Goal: Task Accomplishment & Management: Use online tool/utility

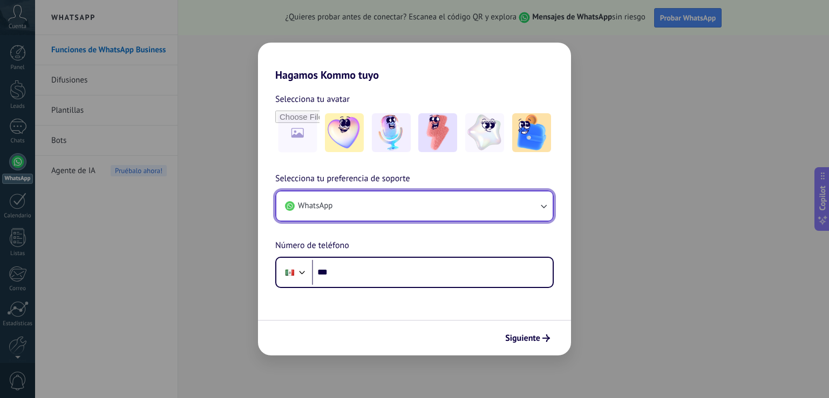
click at [348, 210] on button "WhatsApp" at bounding box center [414, 206] width 276 height 29
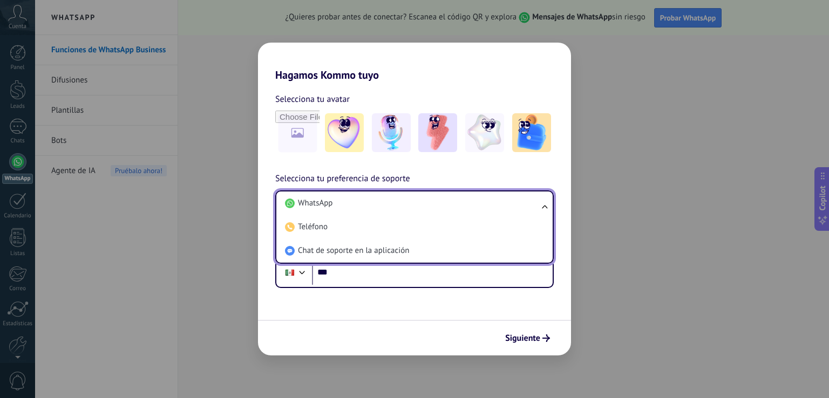
click at [348, 210] on li "WhatsApp" at bounding box center [412, 204] width 263 height 24
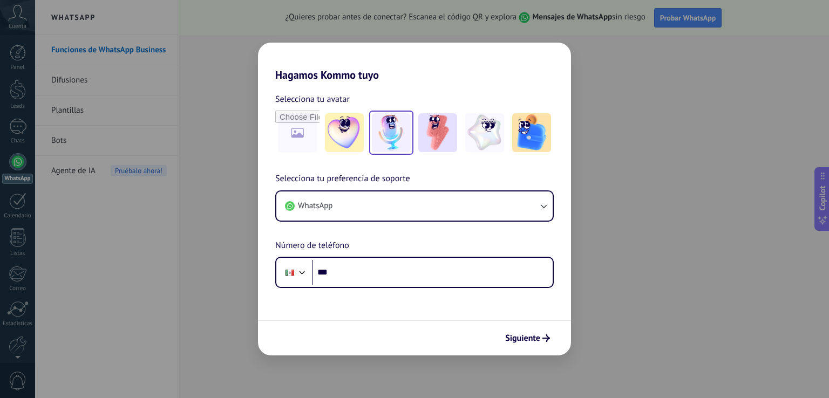
click at [379, 136] on img at bounding box center [391, 132] width 39 height 39
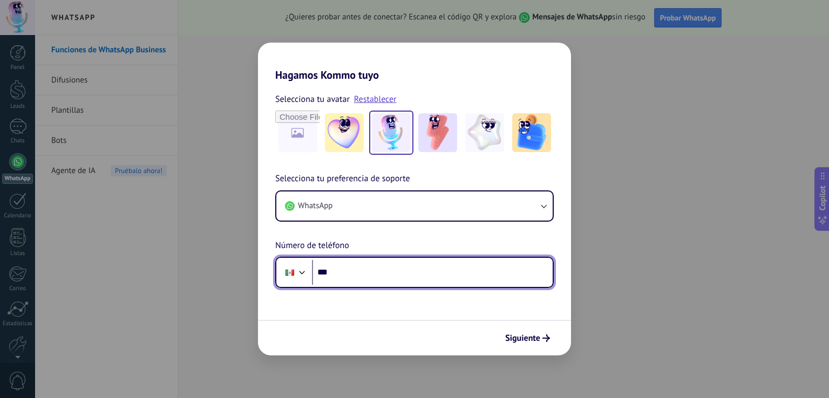
click at [372, 283] on input "***" at bounding box center [432, 272] width 241 height 25
type input "**********"
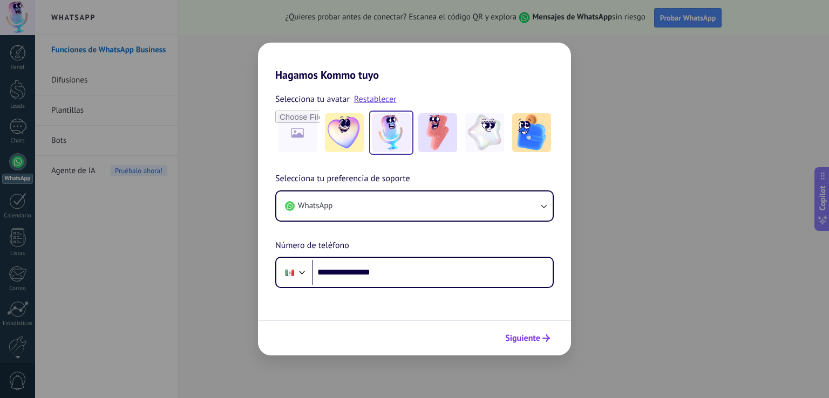
click at [539, 342] on span "Siguiente" at bounding box center [522, 339] width 35 height 8
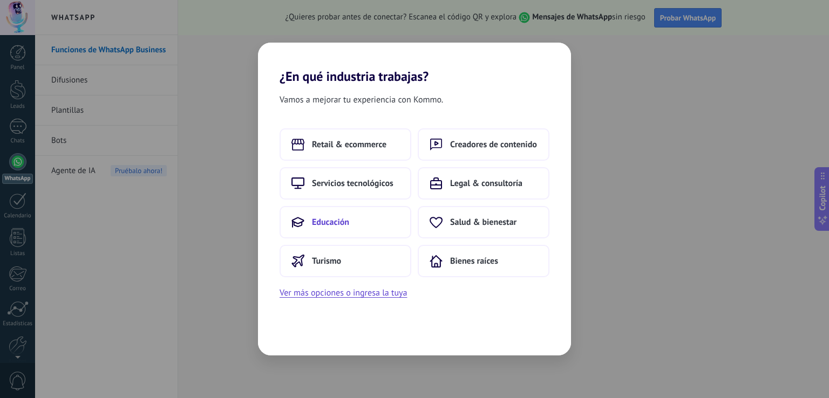
click at [354, 221] on button "Educación" at bounding box center [346, 222] width 132 height 32
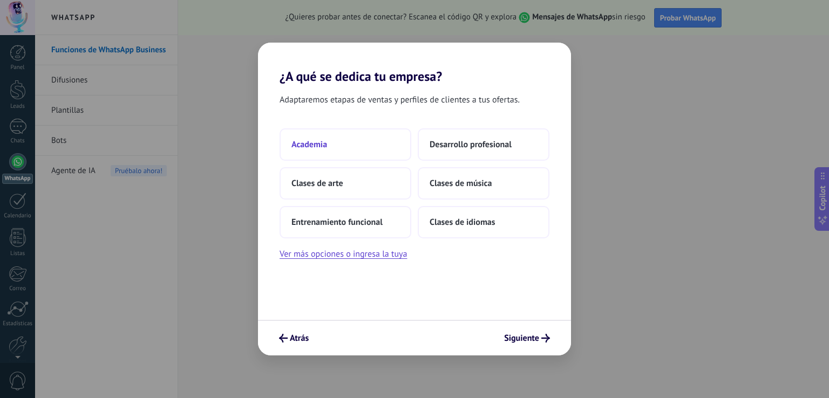
click at [318, 147] on span "Academia" at bounding box center [309, 144] width 36 height 11
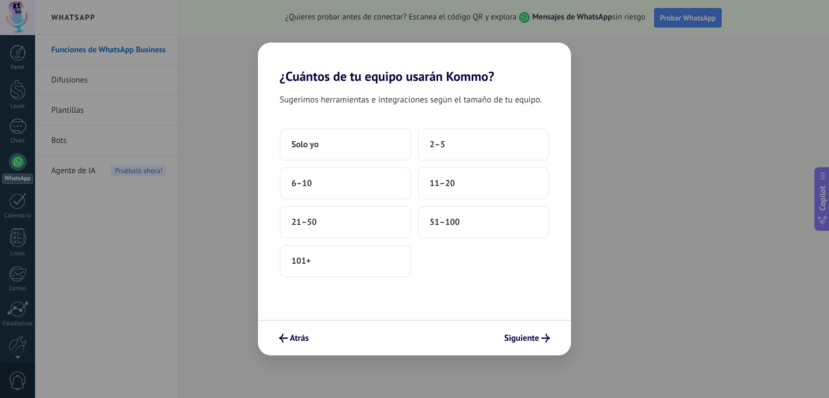
click at [318, 147] on span "Solo yo" at bounding box center [304, 144] width 27 height 11
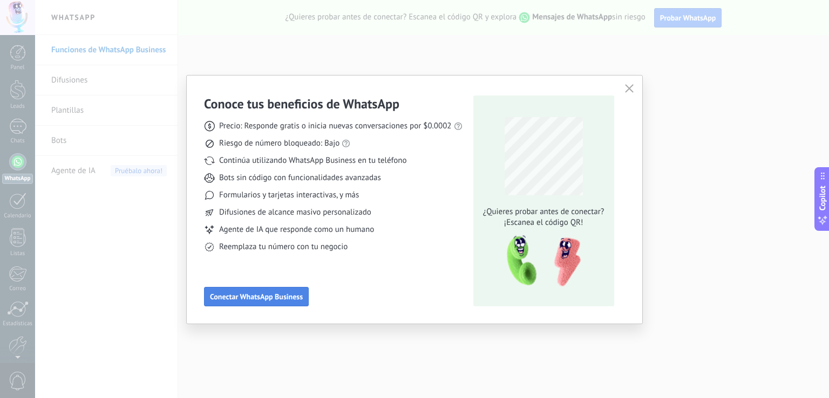
click at [252, 294] on span "Conectar WhatsApp Business" at bounding box center [256, 297] width 93 height 8
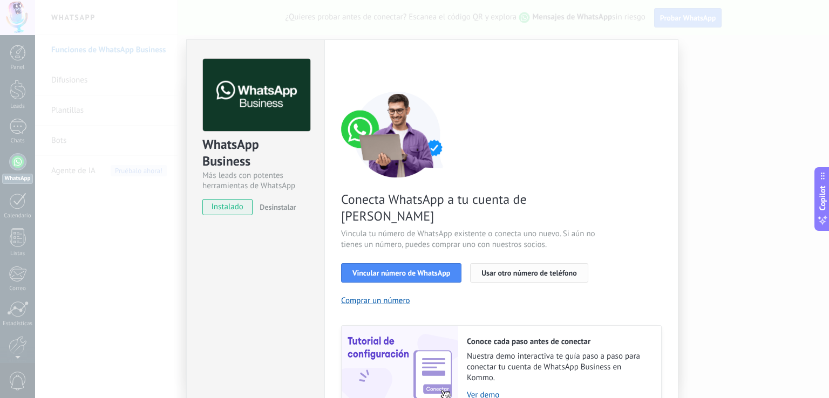
click at [548, 269] on span "Usar otro número de teléfono" at bounding box center [528, 273] width 95 height 8
click at [410, 269] on span "Vincular número de WhatsApp" at bounding box center [401, 273] width 98 height 8
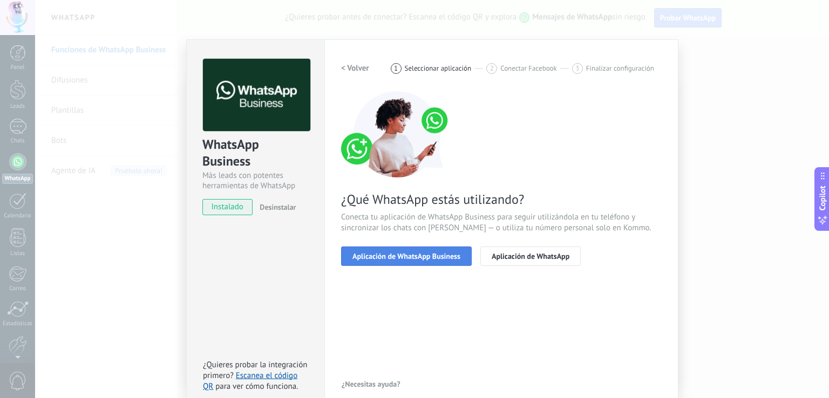
click at [420, 254] on span "Aplicación de WhatsApp Business" at bounding box center [406, 257] width 108 height 8
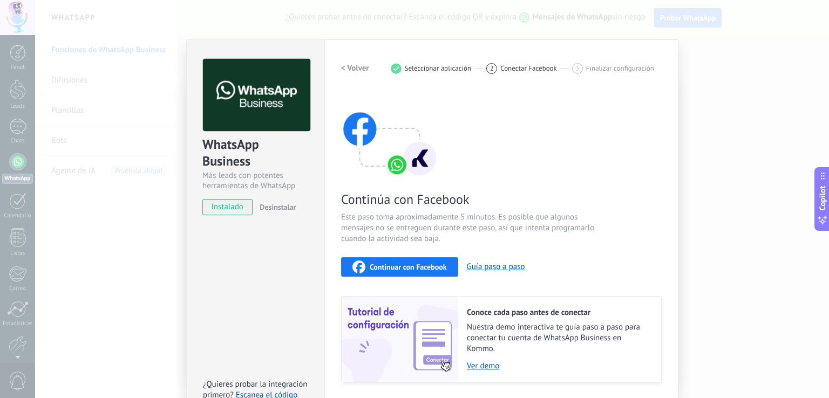
click at [416, 266] on span "Continuar con Facebook" at bounding box center [408, 267] width 77 height 8
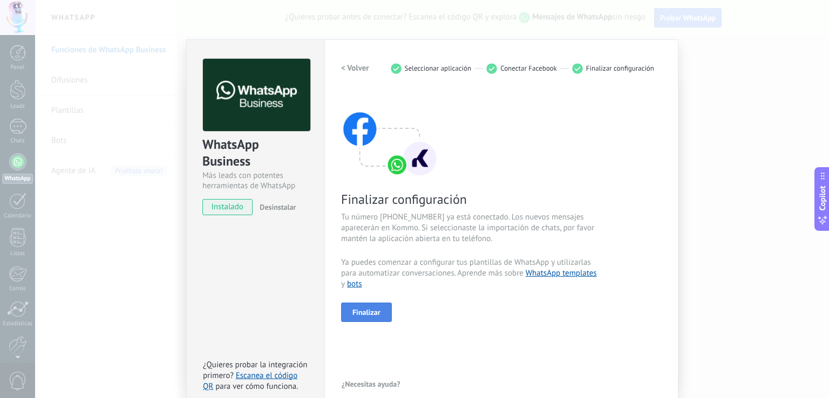
click at [382, 312] on button "Finalizar" at bounding box center [366, 312] width 51 height 19
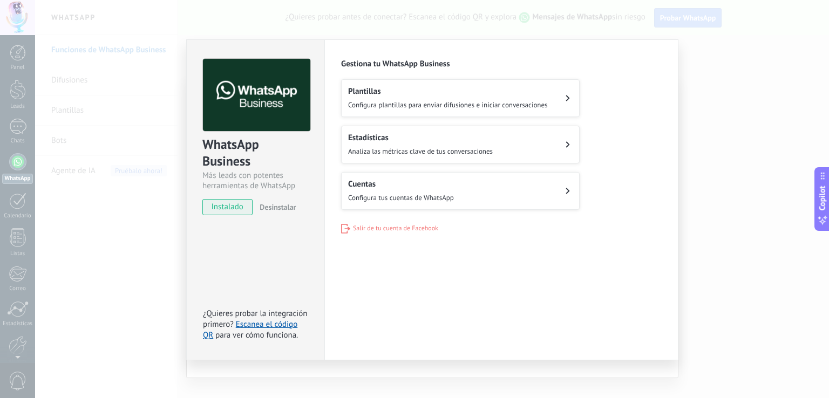
click at [378, 193] on span "Configura tus cuentas de WhatsApp" at bounding box center [401, 197] width 106 height 9
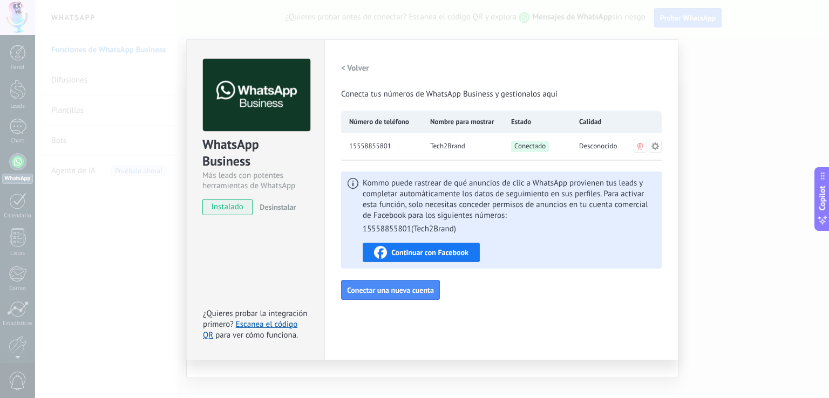
click at [509, 301] on div "Configuraciones Autorizaciones This tab logs the users who have granted integra…" at bounding box center [501, 199] width 354 height 321
click at [419, 288] on span "Conectar una nueva cuenta" at bounding box center [390, 291] width 87 height 8
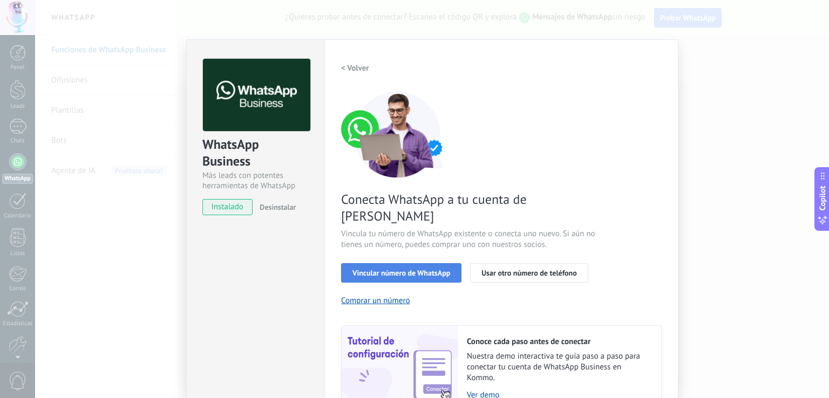
click at [441, 269] on span "Vincular número de WhatsApp" at bounding box center [401, 273] width 98 height 8
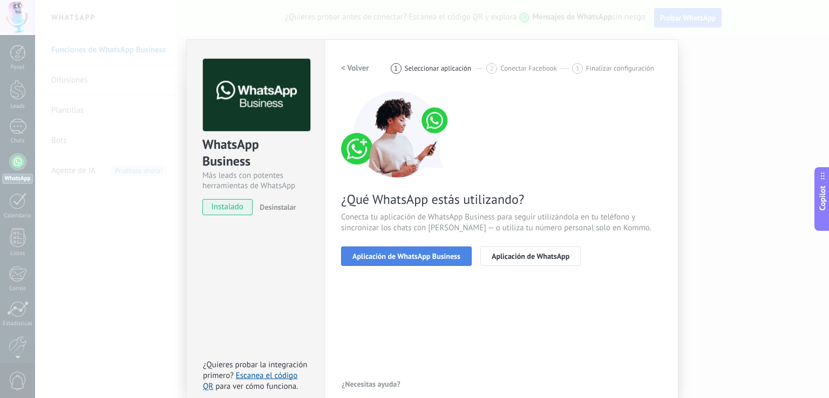
click at [441, 253] on span "Aplicación de WhatsApp Business" at bounding box center [406, 257] width 108 height 8
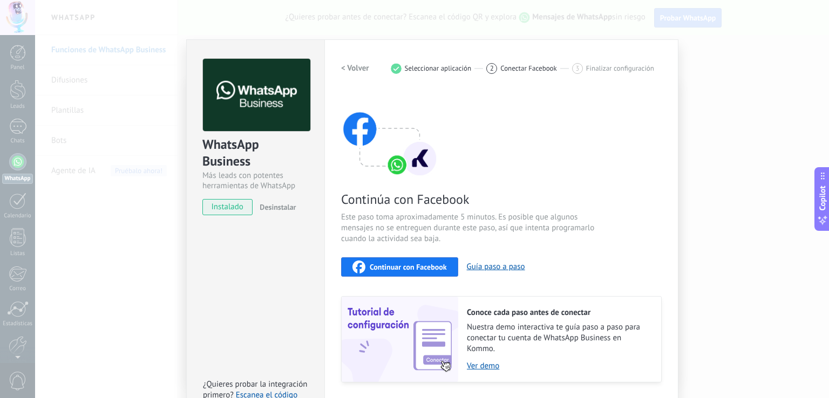
click at [345, 66] on h2 "< Volver" at bounding box center [355, 68] width 28 height 10
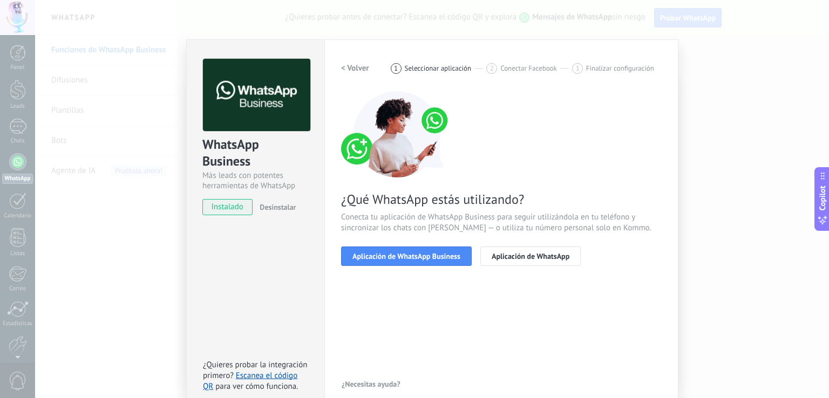
click at [349, 64] on h2 "< Volver" at bounding box center [355, 68] width 28 height 10
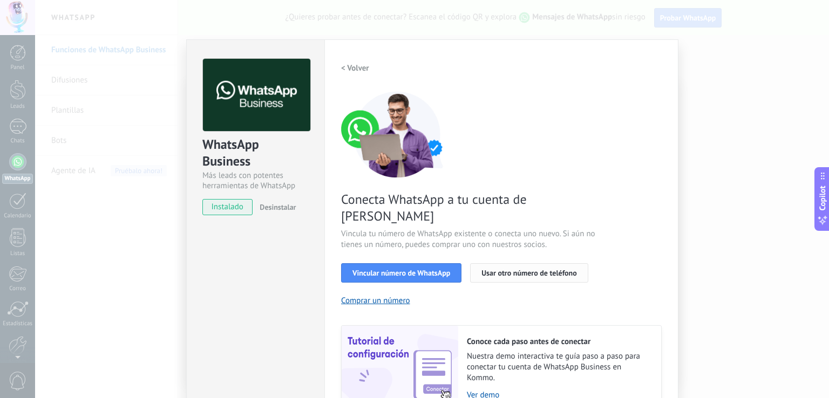
click at [511, 269] on span "Usar otro número de teléfono" at bounding box center [528, 273] width 95 height 8
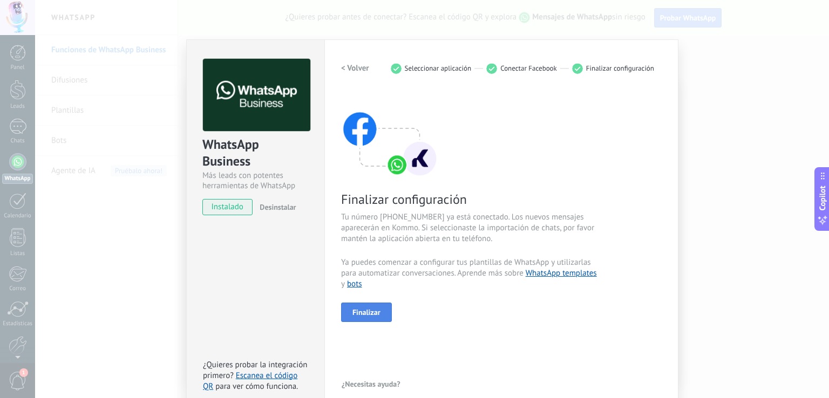
click at [369, 314] on span "Finalizar" at bounding box center [366, 313] width 28 height 8
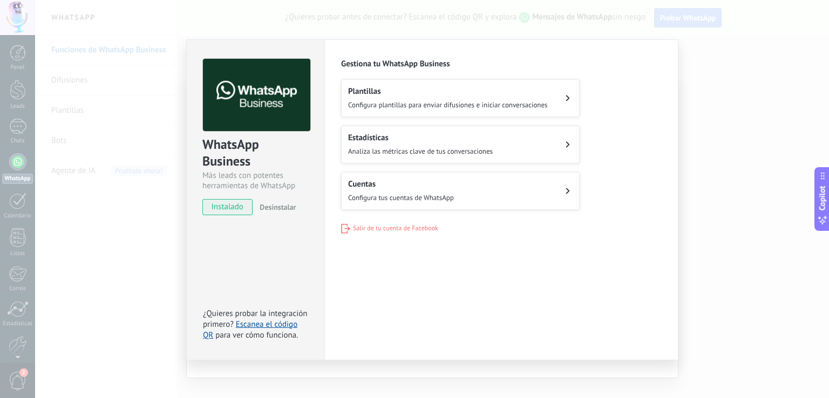
click at [715, 72] on div "WhatsApp Business Más leads con potentes herramientas de WhatsApp instalado Des…" at bounding box center [432, 199] width 794 height 398
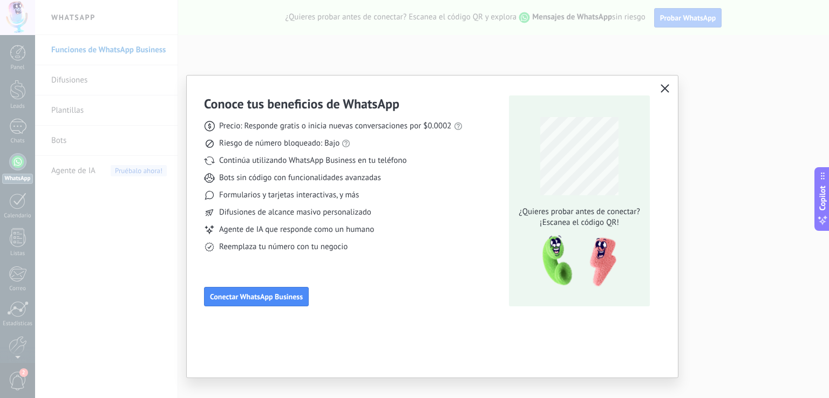
click at [663, 89] on icon "button" at bounding box center [665, 88] width 9 height 9
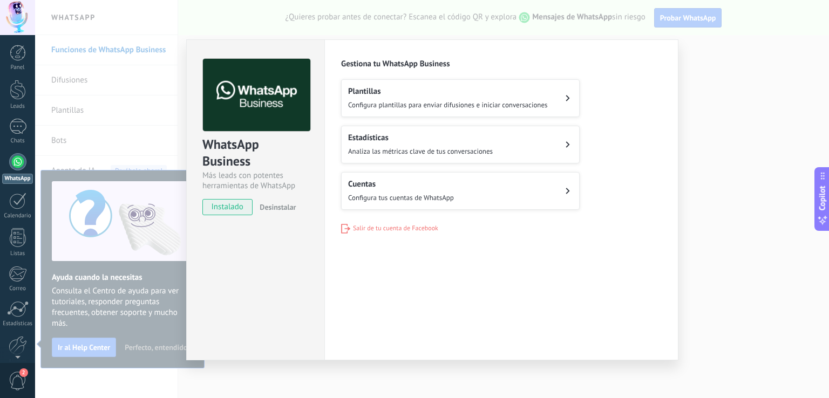
click at [690, 127] on div "WhatsApp Business Más leads con potentes herramientas de WhatsApp instalado Des…" at bounding box center [432, 199] width 794 height 398
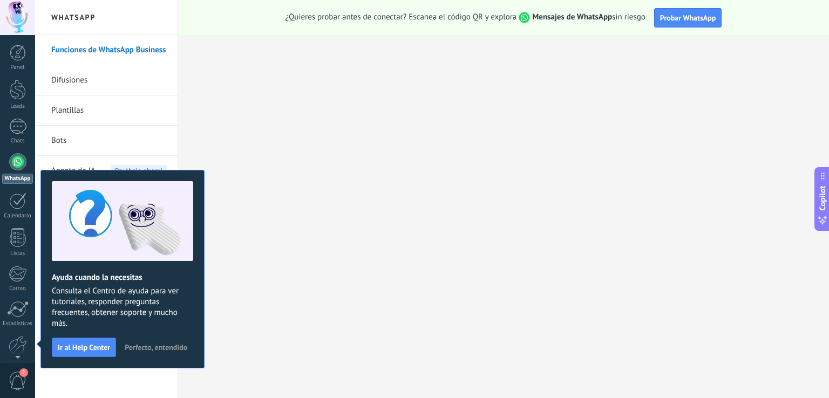
click at [131, 344] on span "Perfecto, entendido" at bounding box center [156, 348] width 63 height 8
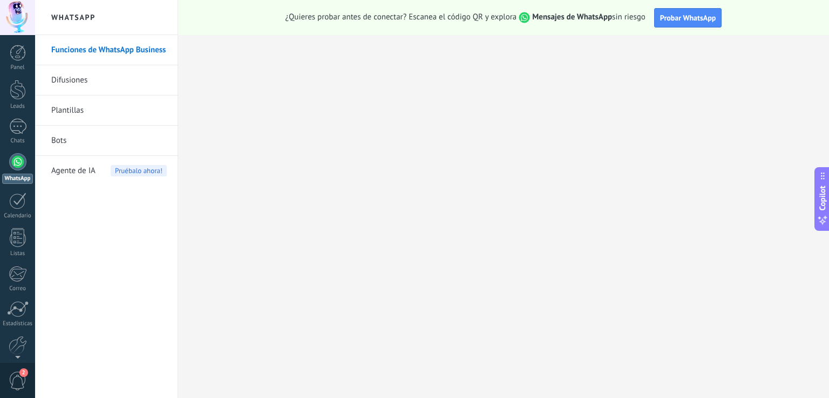
click at [19, 160] on div at bounding box center [17, 161] width 17 height 17
click at [15, 92] on div at bounding box center [18, 90] width 16 height 20
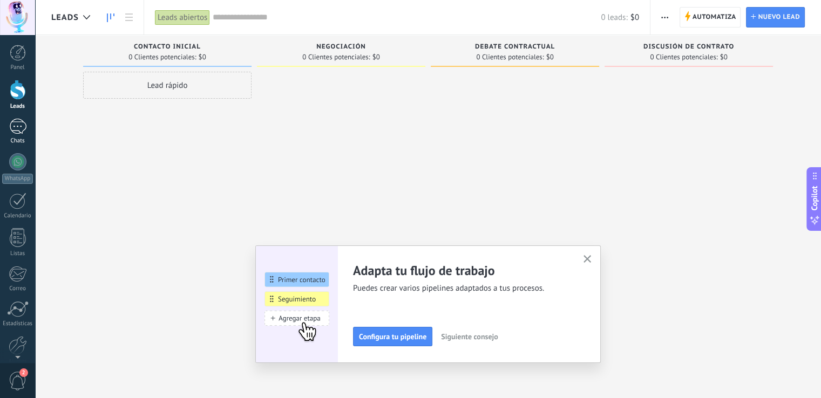
click at [19, 129] on div at bounding box center [17, 127] width 17 height 16
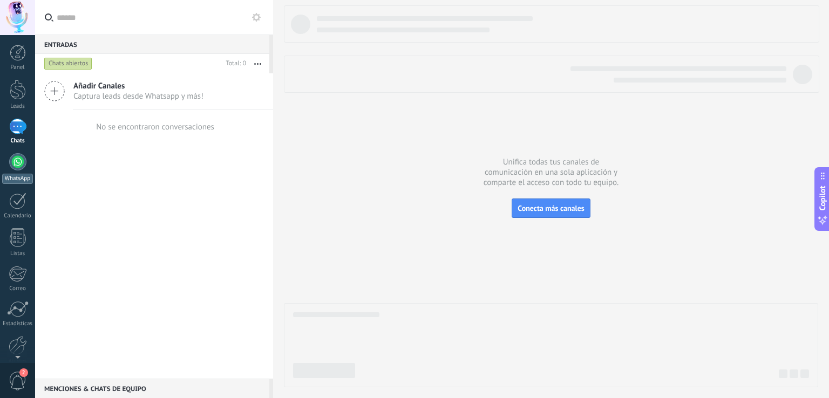
click at [17, 158] on div at bounding box center [17, 161] width 17 height 17
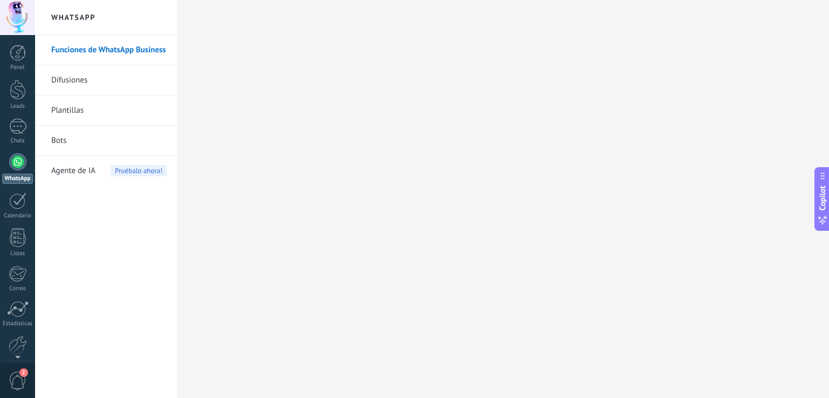
click at [63, 140] on link "Bots" at bounding box center [108, 141] width 115 height 30
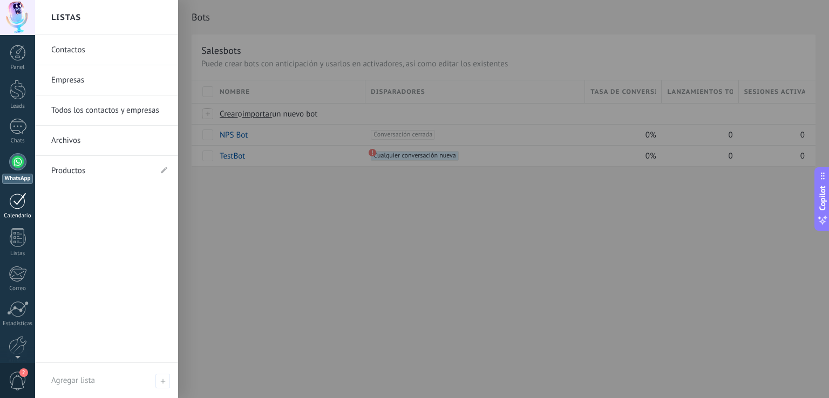
click at [18, 208] on div at bounding box center [17, 201] width 17 height 17
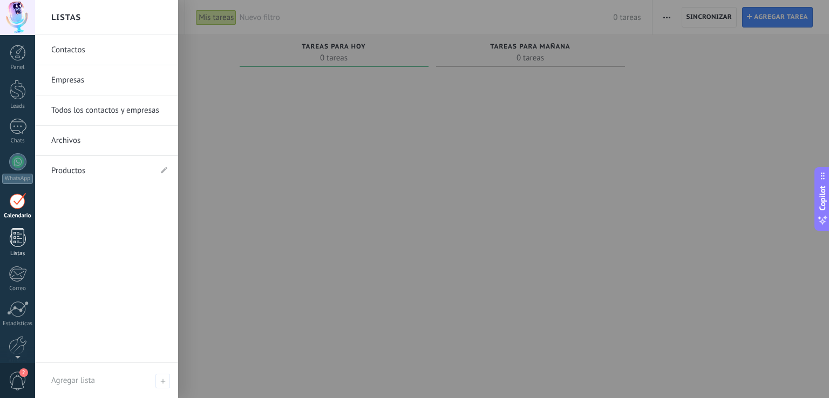
click at [19, 240] on div at bounding box center [18, 237] width 16 height 19
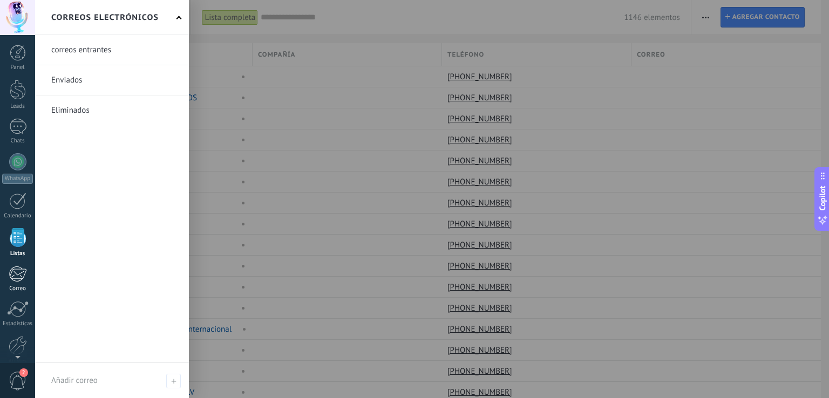
click at [15, 273] on div at bounding box center [18, 274] width 18 height 16
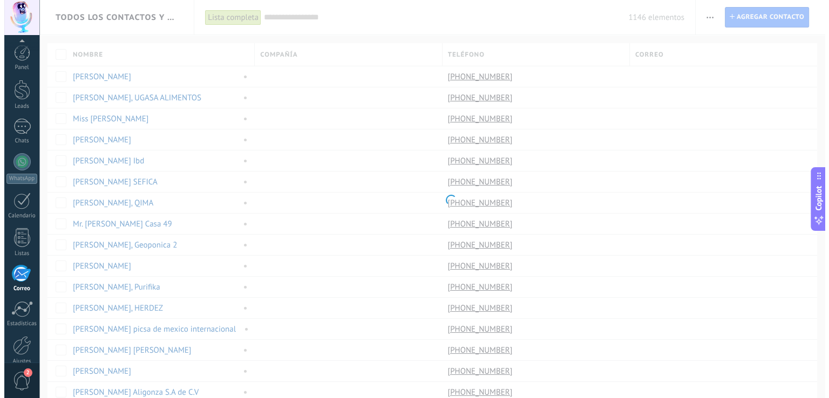
scroll to position [50, 0]
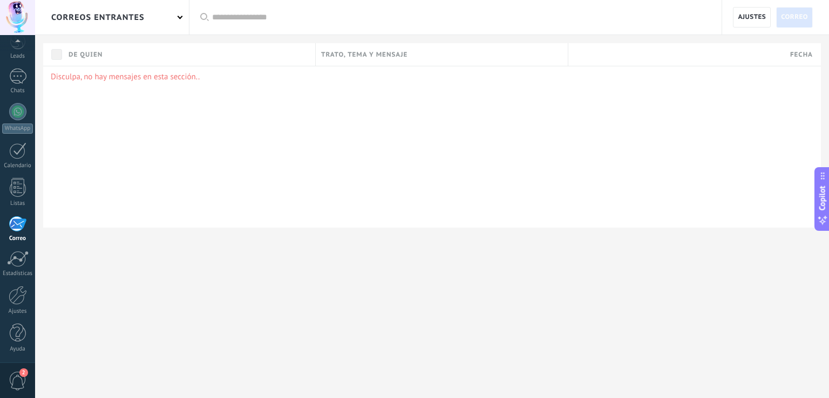
click at [137, 19] on div "correos entrantes" at bounding box center [97, 17] width 93 height 35
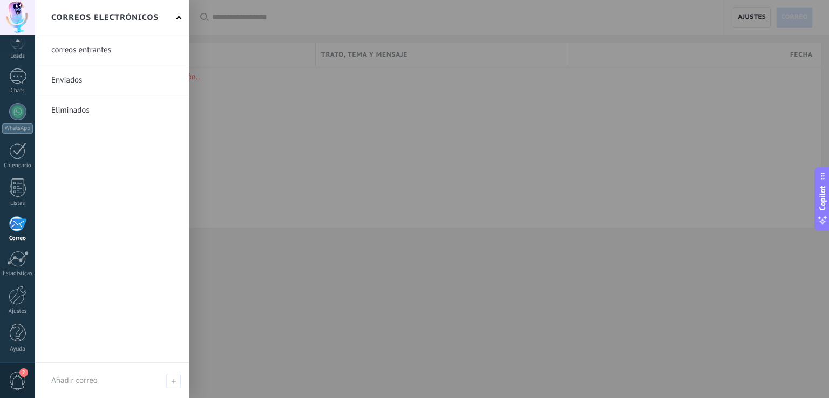
click at [253, 152] on div at bounding box center [449, 199] width 829 height 398
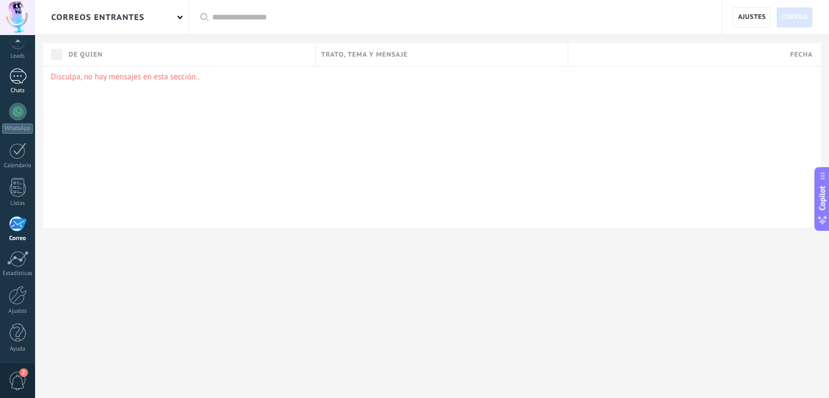
click at [17, 74] on div at bounding box center [17, 77] width 17 height 16
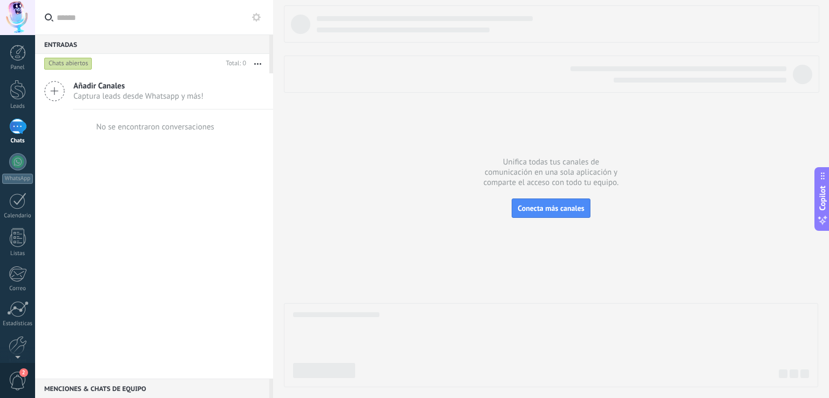
click at [69, 87] on div "Añadir Canales Captura leads desde Whatsapp y más!" at bounding box center [154, 91] width 238 height 36
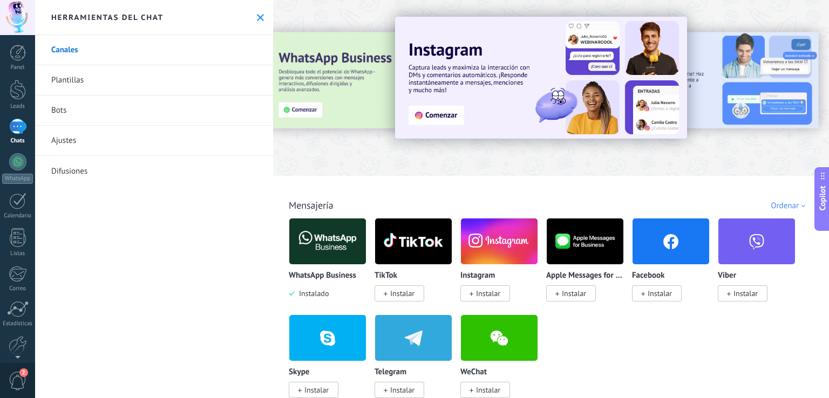
click at [655, 293] on span "Instalar" at bounding box center [660, 294] width 24 height 10
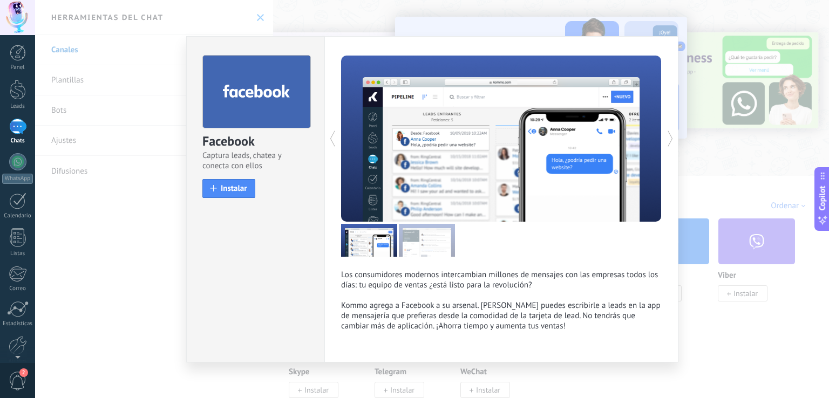
click at [665, 140] on icon at bounding box center [670, 139] width 11 height 22
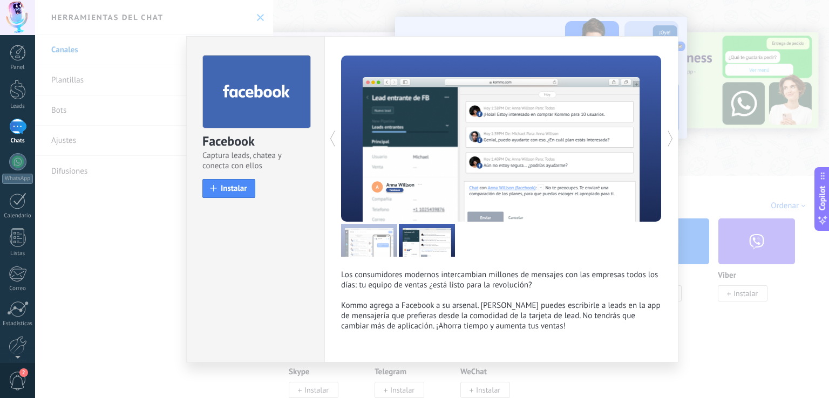
click at [665, 140] on icon at bounding box center [670, 139] width 11 height 22
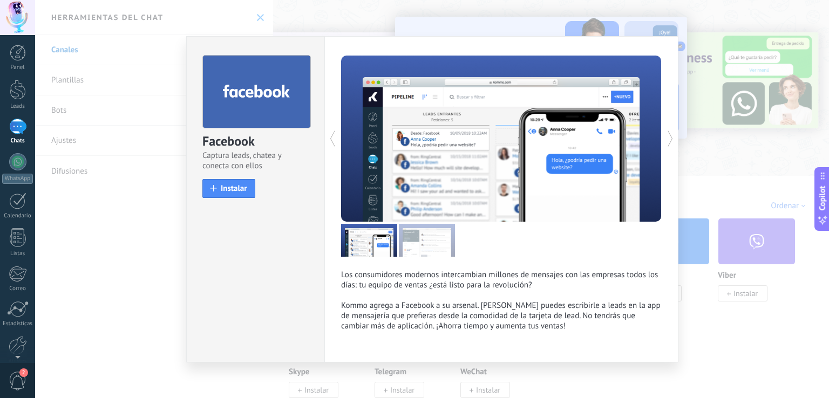
click at [665, 140] on icon at bounding box center [670, 139] width 11 height 22
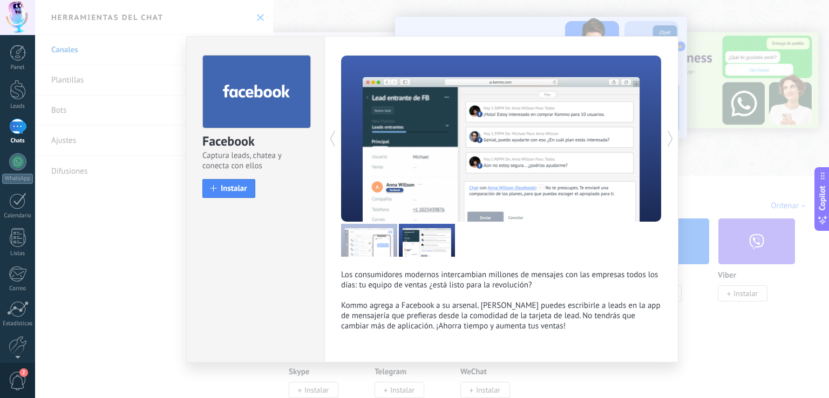
click at [665, 140] on icon at bounding box center [670, 139] width 11 height 22
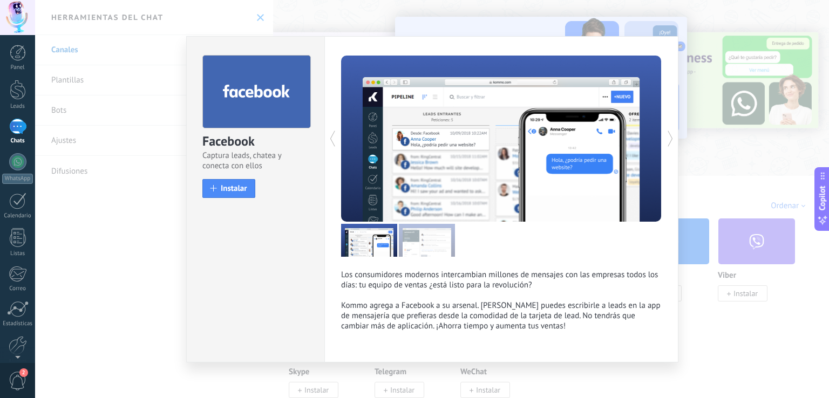
click at [665, 140] on icon at bounding box center [670, 139] width 11 height 22
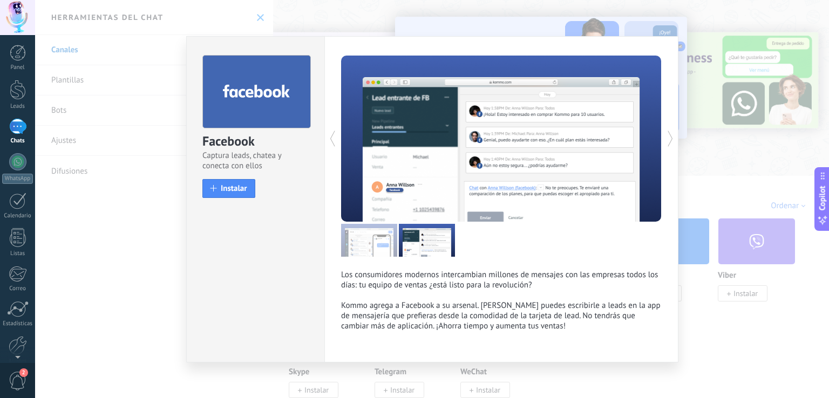
click at [665, 140] on icon at bounding box center [670, 139] width 11 height 22
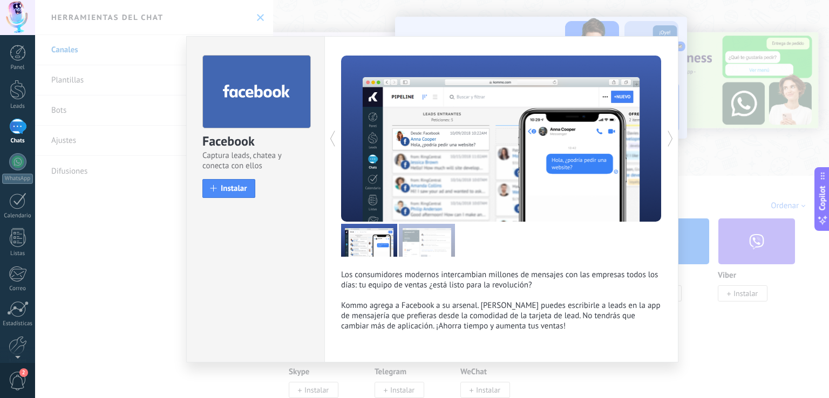
click at [704, 168] on div "Facebook Captura leads, chatea y conecta con ellos install Instalar Los consumi…" at bounding box center [432, 199] width 794 height 398
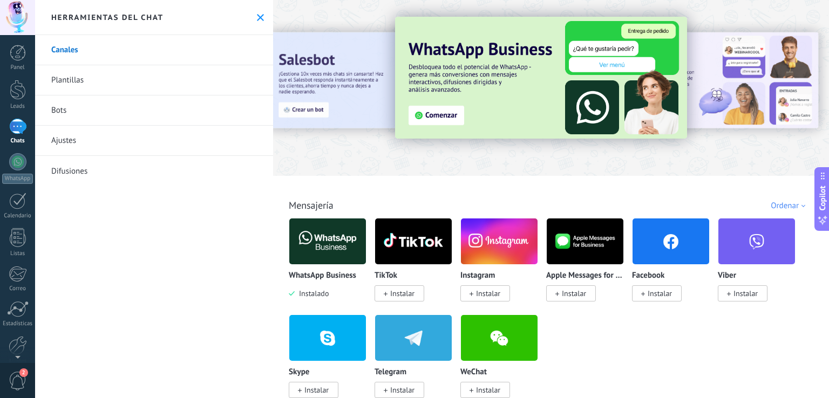
click at [328, 234] on img at bounding box center [327, 241] width 77 height 52
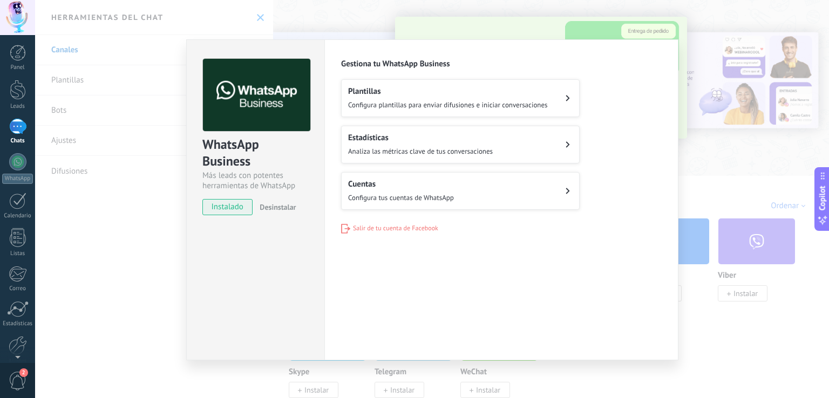
click at [400, 92] on h2 "Plantillas" at bounding box center [448, 91] width 200 height 10
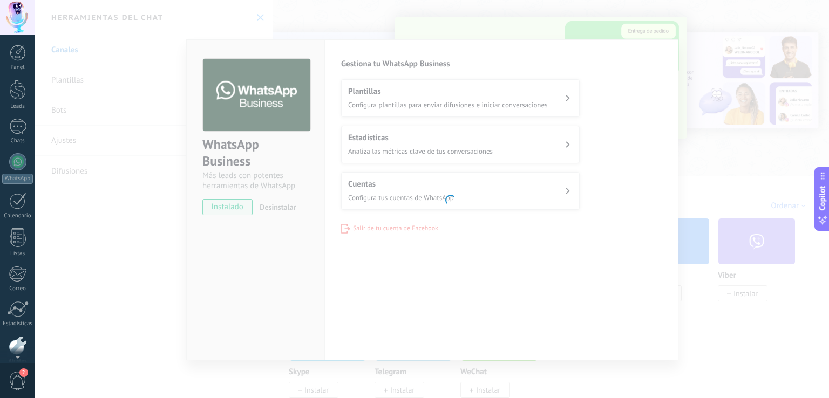
scroll to position [50, 0]
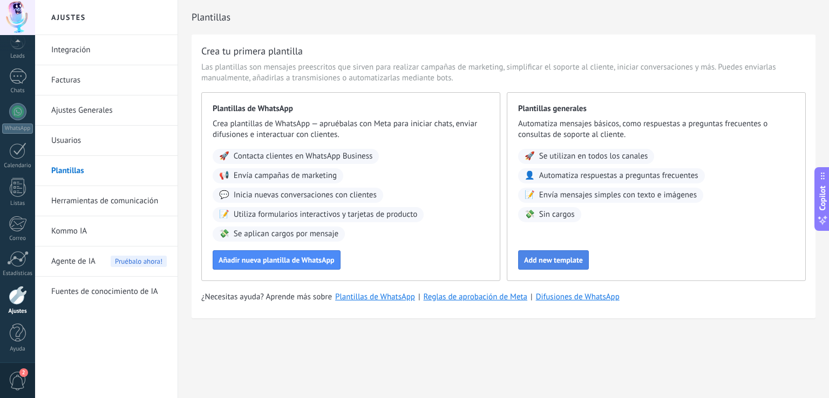
click at [558, 260] on span "Add new template" at bounding box center [553, 260] width 59 height 8
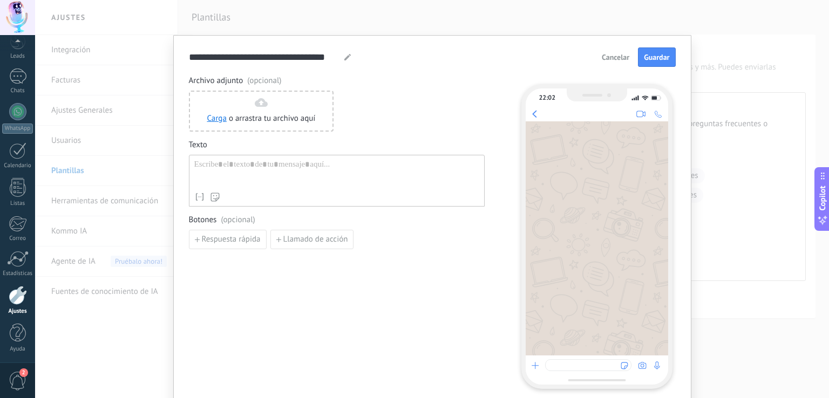
click at [620, 60] on span "Cancelar" at bounding box center [616, 57] width 28 height 8
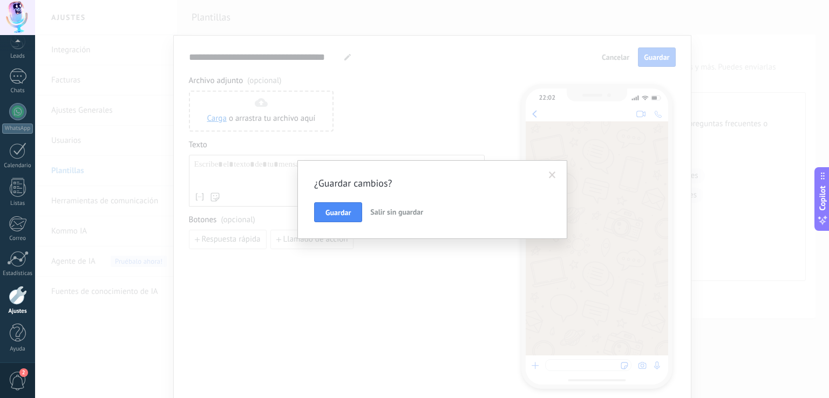
click at [386, 210] on span "Salir sin guardar" at bounding box center [396, 212] width 53 height 10
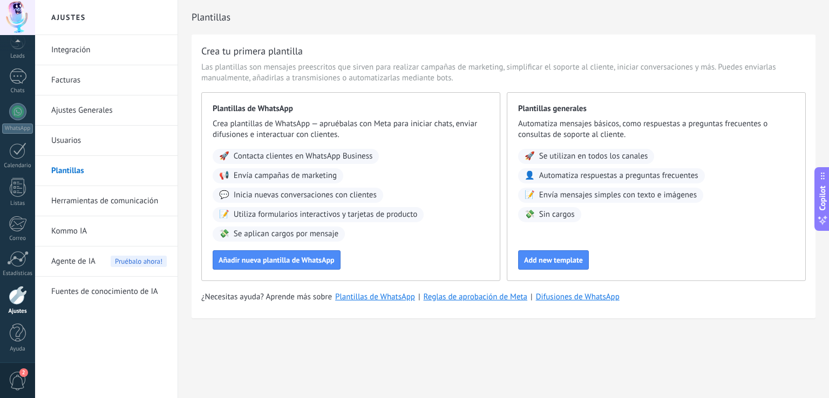
click at [86, 51] on link "Integración" at bounding box center [108, 50] width 115 height 30
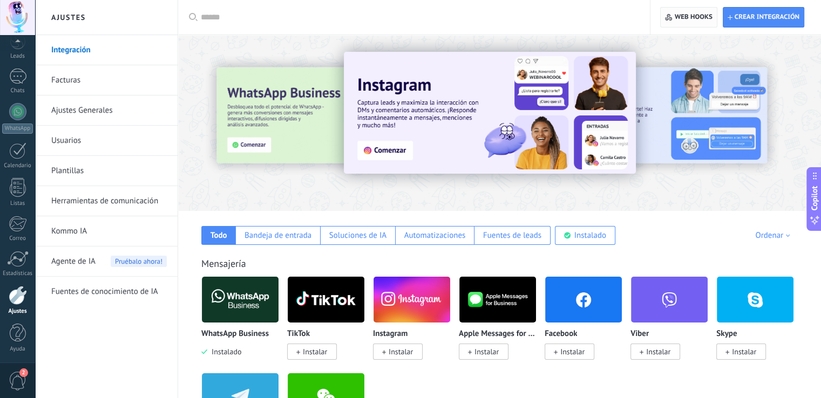
click at [684, 16] on span "Web hooks 0" at bounding box center [694, 17] width 38 height 9
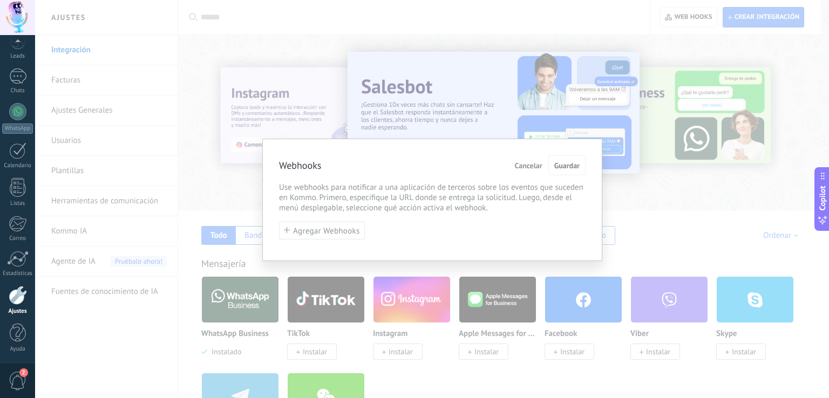
click at [460, 48] on div "Webhooks Cancelar Guardar Use webhooks para notificar a una aplicación de terce…" at bounding box center [432, 199] width 794 height 398
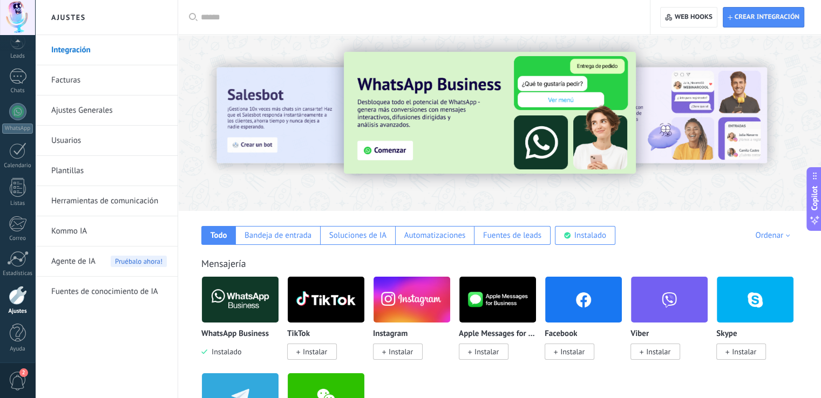
click at [276, 123] on div at bounding box center [235, 122] width 236 height 97
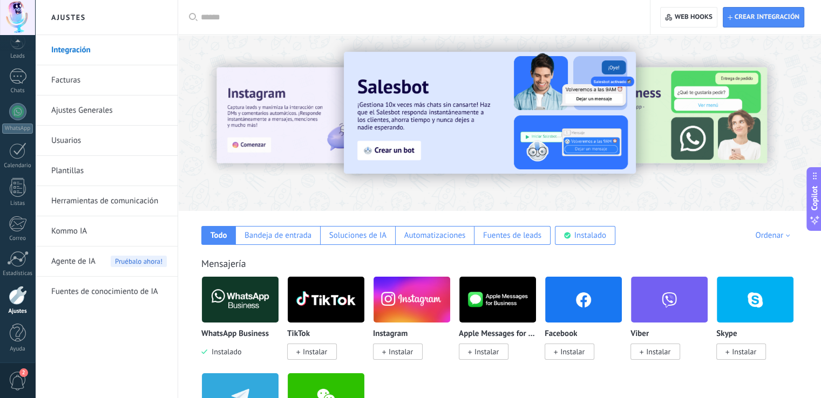
click at [424, 112] on img at bounding box center [490, 113] width 292 height 122
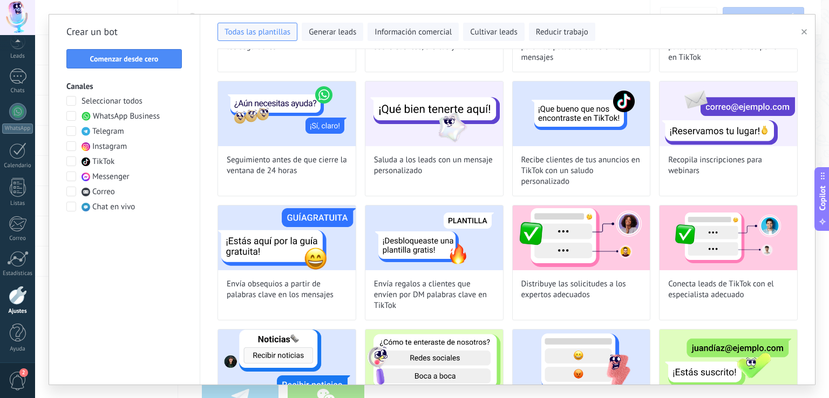
scroll to position [381, 0]
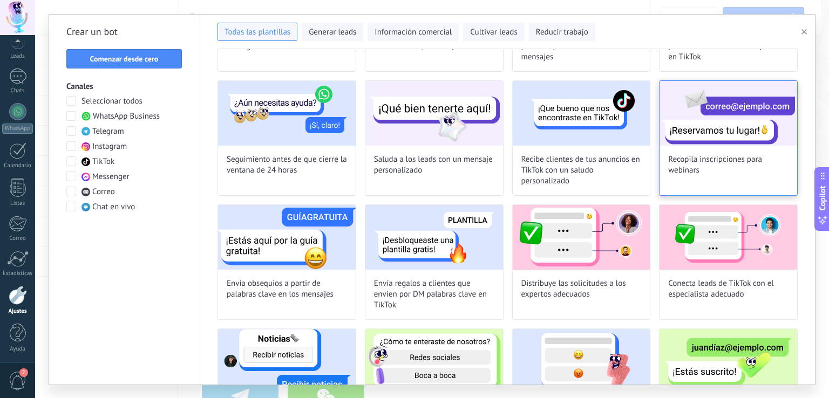
click at [719, 118] on img at bounding box center [729, 113] width 138 height 65
type input "**********"
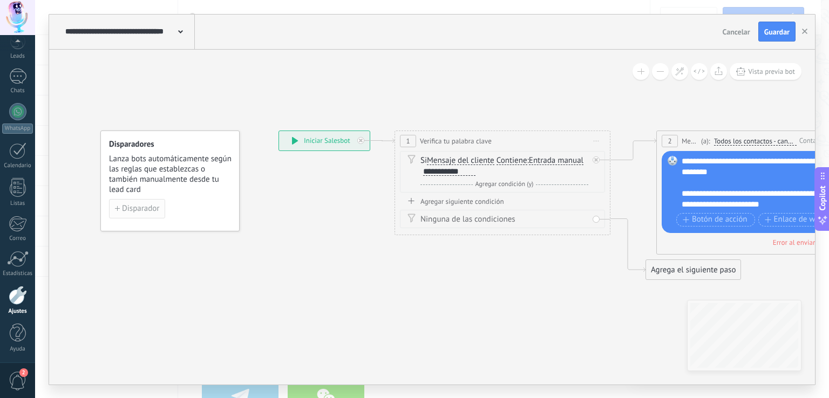
click at [121, 213] on button "Disparador" at bounding box center [137, 208] width 56 height 19
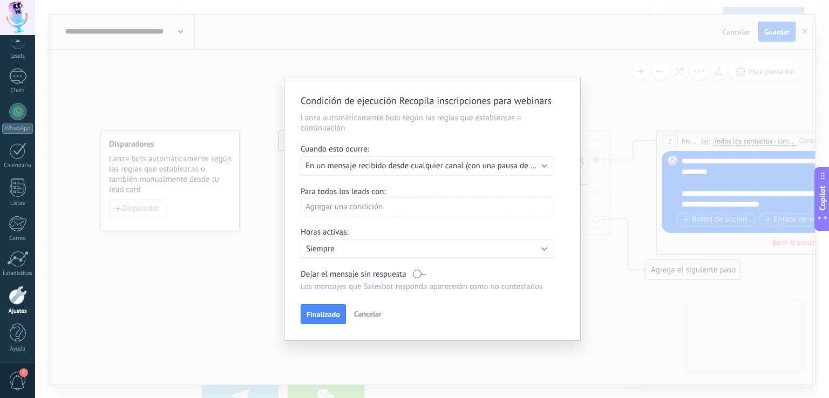
click at [402, 169] on span "En un mensaje recibido desde cualquier canal (con una pausa de un día)" at bounding box center [429, 166] width 249 height 10
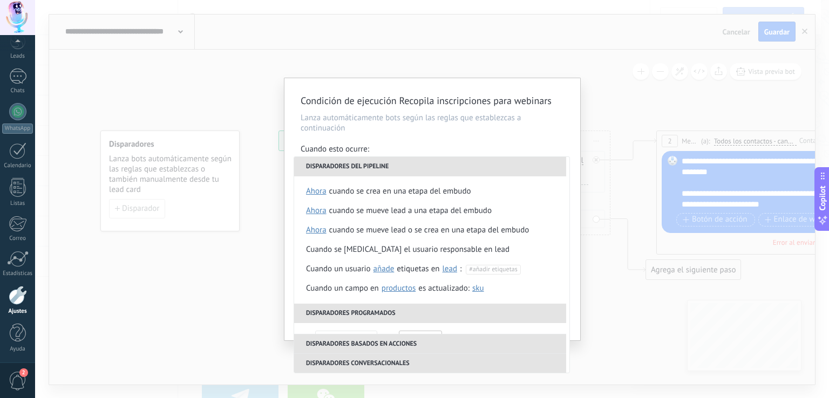
click at [486, 128] on p "Lanza automáticamente bots según las reglas que establezcas a continuación" at bounding box center [432, 123] width 263 height 21
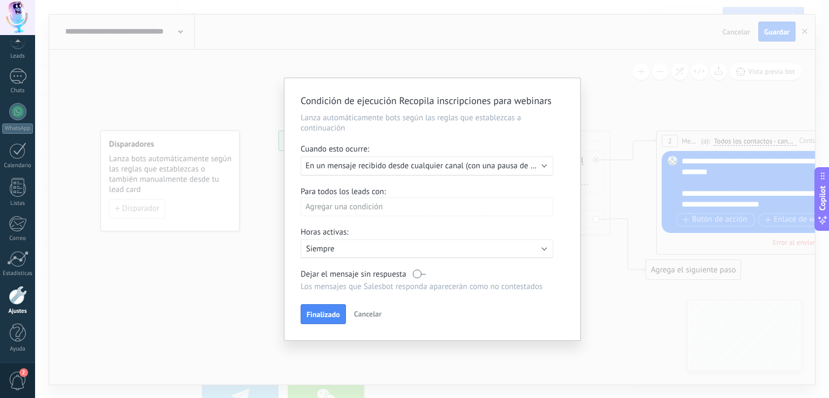
click at [365, 315] on span "Cancelar" at bounding box center [368, 314] width 28 height 10
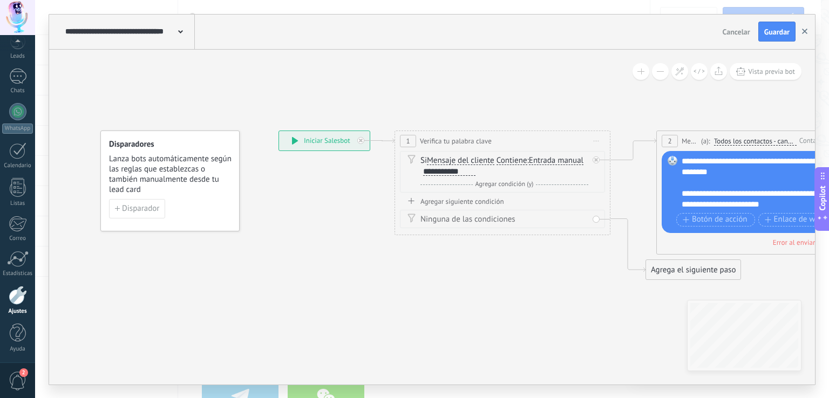
click at [806, 29] on icon "button" at bounding box center [804, 31] width 5 height 5
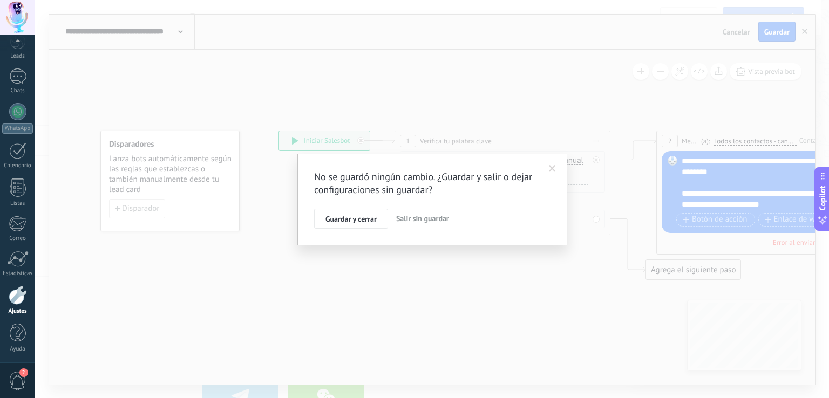
click at [406, 218] on span "Salir sin guardar" at bounding box center [422, 219] width 53 height 10
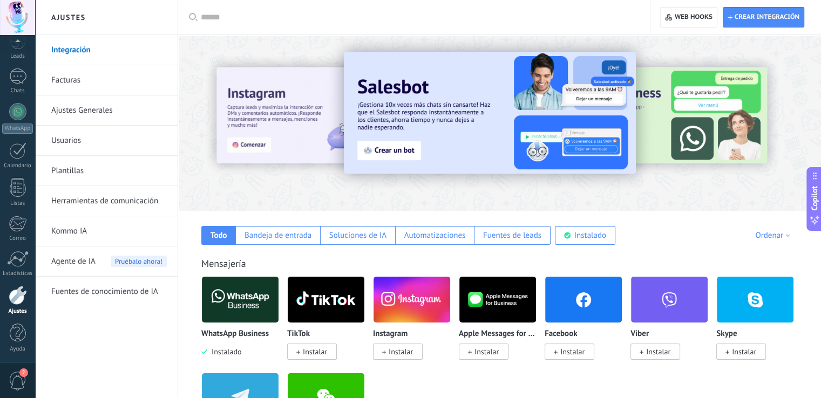
click at [17, 377] on span "2" at bounding box center [18, 381] width 18 height 19
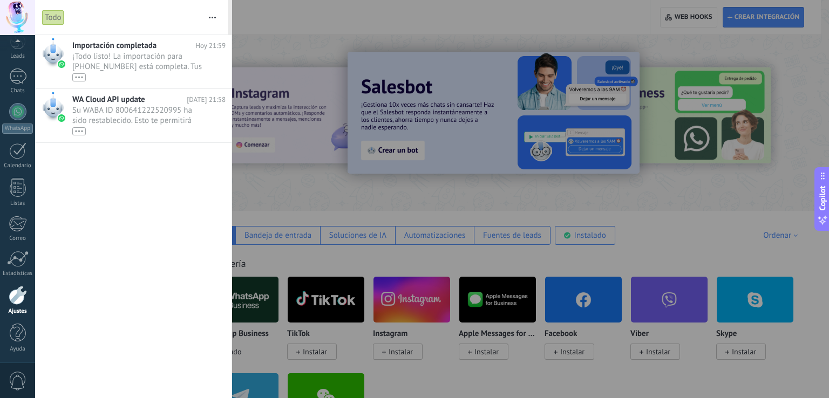
click at [17, 377] on span "0" at bounding box center [18, 381] width 18 height 19
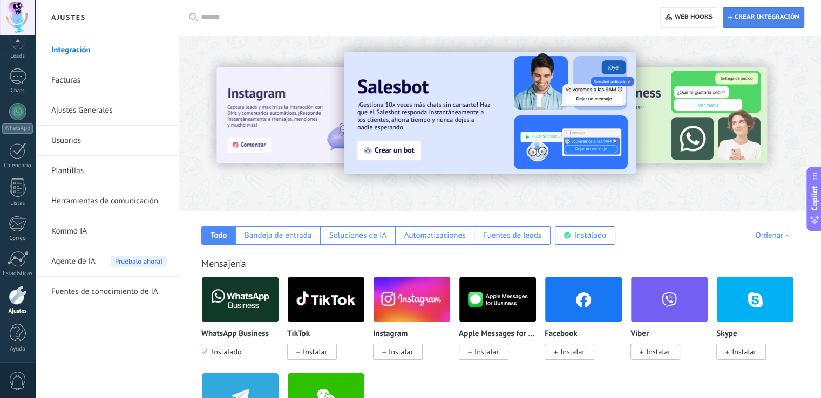
click at [753, 13] on span "Crear integración" at bounding box center [767, 17] width 65 height 9
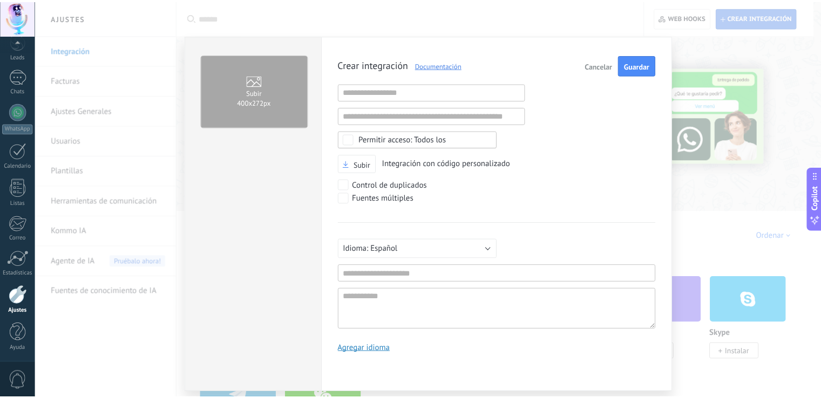
scroll to position [10, 0]
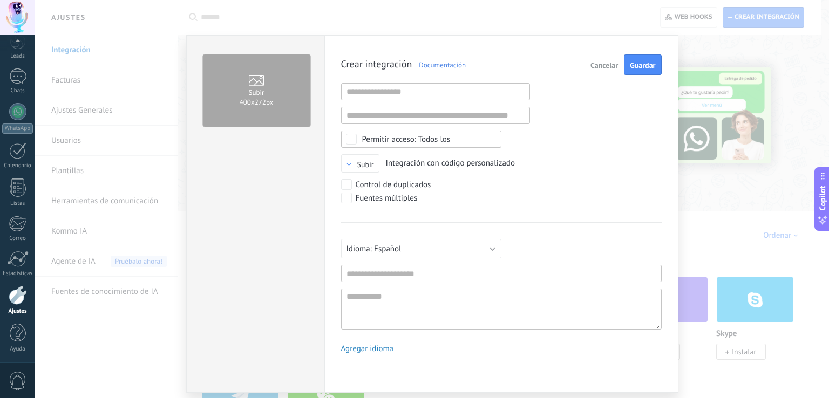
click at [603, 62] on span "Cancelar" at bounding box center [604, 66] width 28 height 8
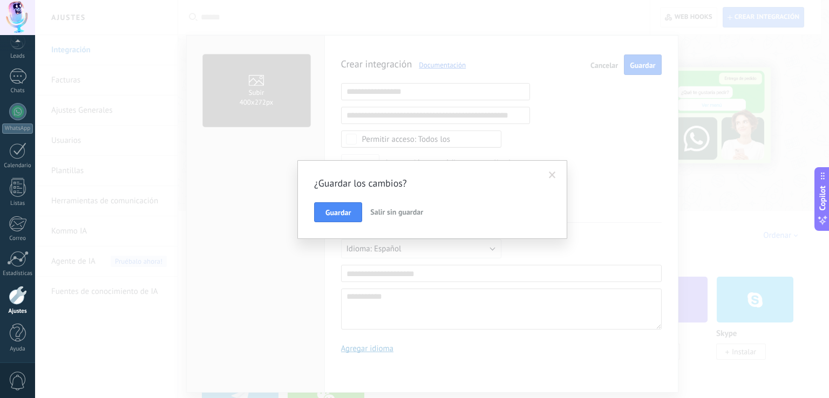
click at [391, 214] on span "Salir sin guardar" at bounding box center [396, 212] width 53 height 10
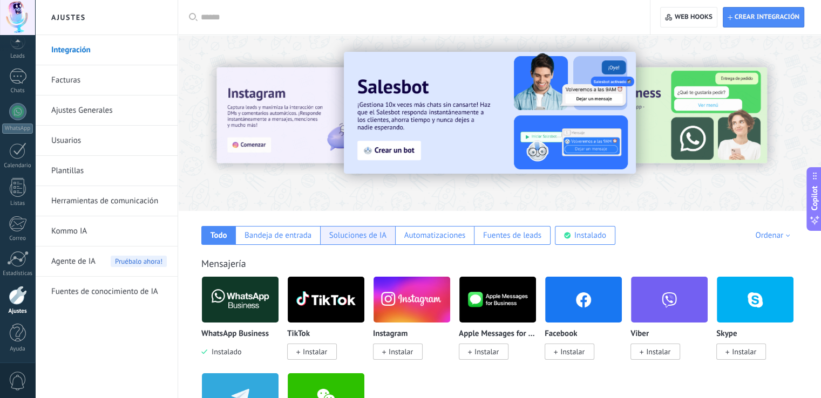
click at [352, 240] on div "Soluciones de IA" at bounding box center [357, 235] width 57 height 10
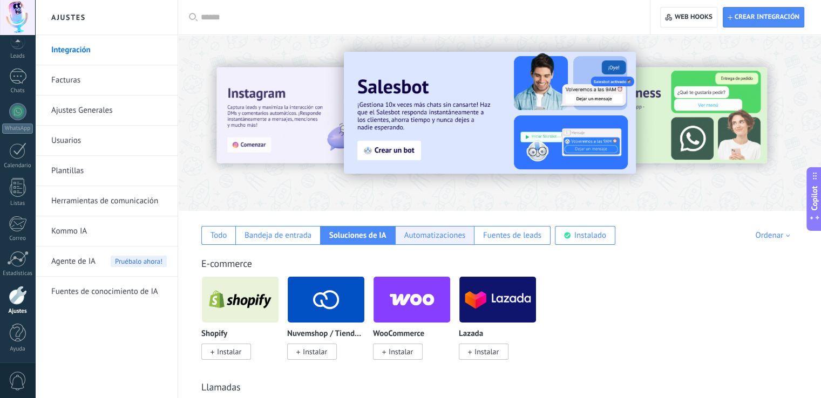
click at [418, 237] on div "Automatizaciones" at bounding box center [435, 235] width 62 height 10
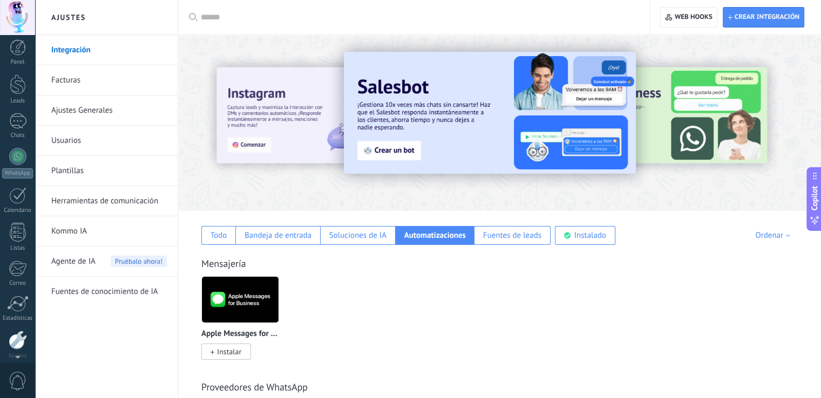
scroll to position [0, 0]
click at [18, 13] on div at bounding box center [17, 17] width 35 height 35
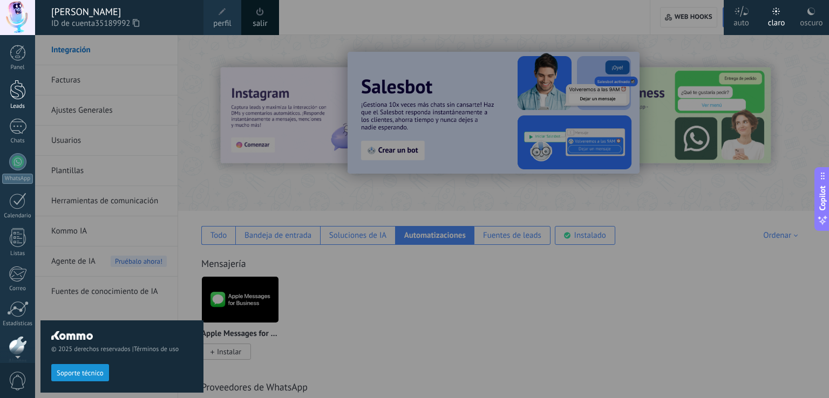
click at [15, 83] on div at bounding box center [18, 90] width 16 height 20
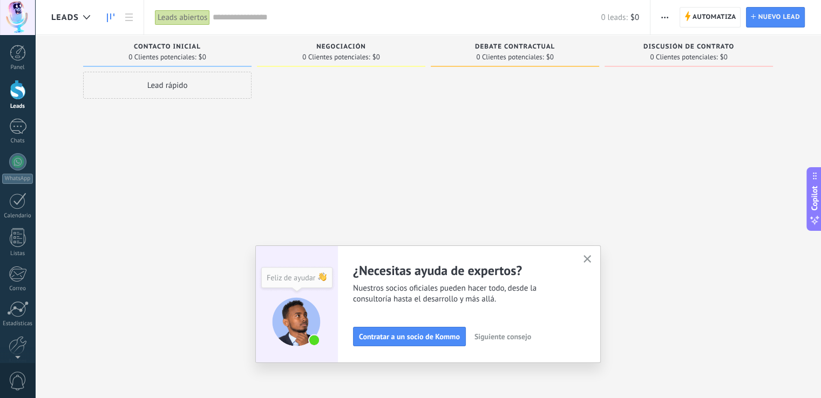
click at [592, 257] on icon "button" at bounding box center [587, 259] width 8 height 8
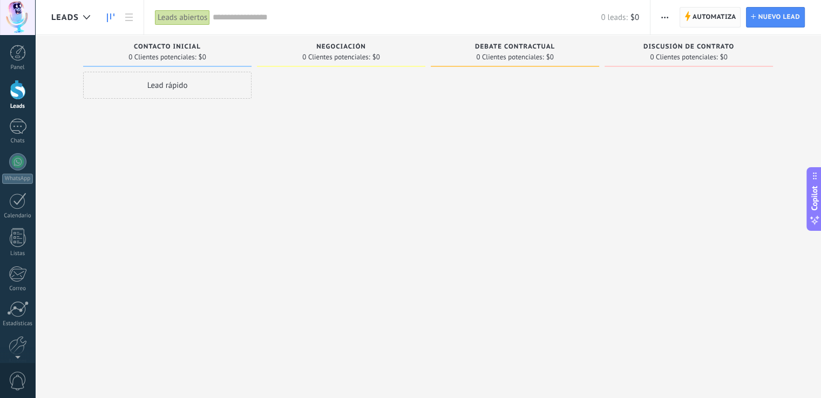
click at [701, 16] on span "Automatiza" at bounding box center [714, 17] width 44 height 19
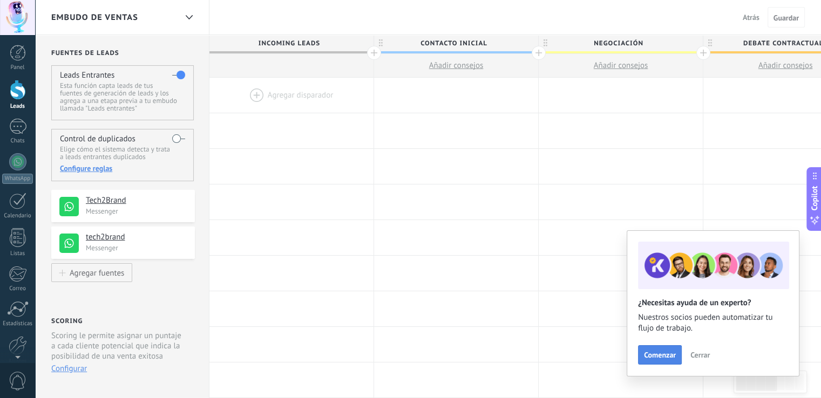
click at [656, 351] on span "Comenzar" at bounding box center [660, 355] width 32 height 8
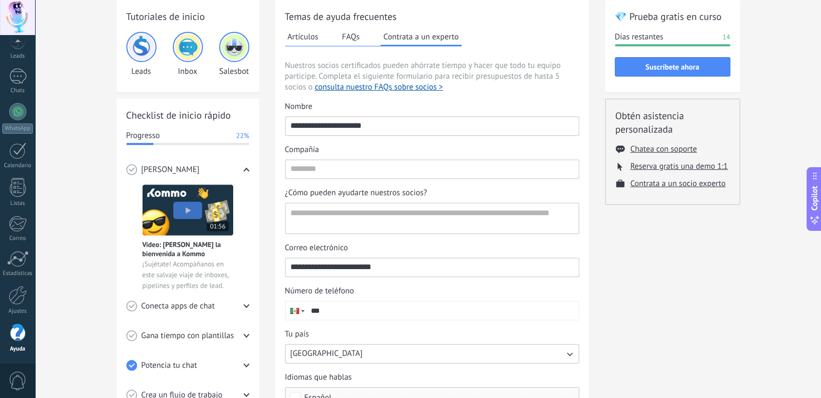
scroll to position [76, 0]
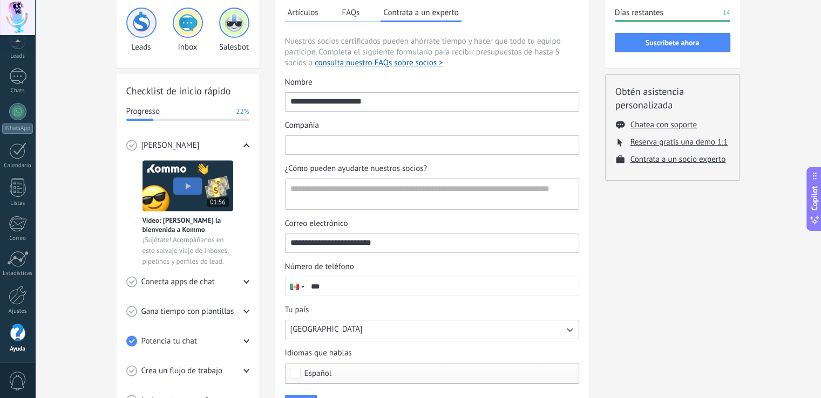
click at [383, 143] on input "Compañía" at bounding box center [432, 144] width 293 height 17
type input "**********"
click at [375, 188] on textarea "¿Cómo pueden ayudarte nuestros socios?" at bounding box center [431, 194] width 291 height 30
type textarea "**********"
click at [388, 277] on input "***" at bounding box center [442, 286] width 273 height 18
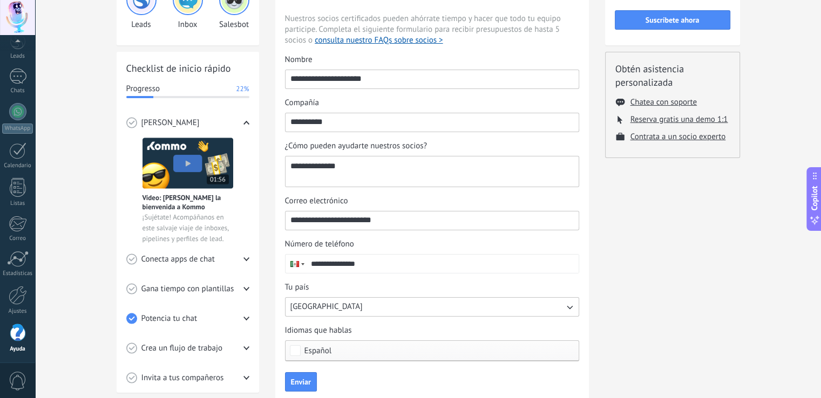
scroll to position [101, 0]
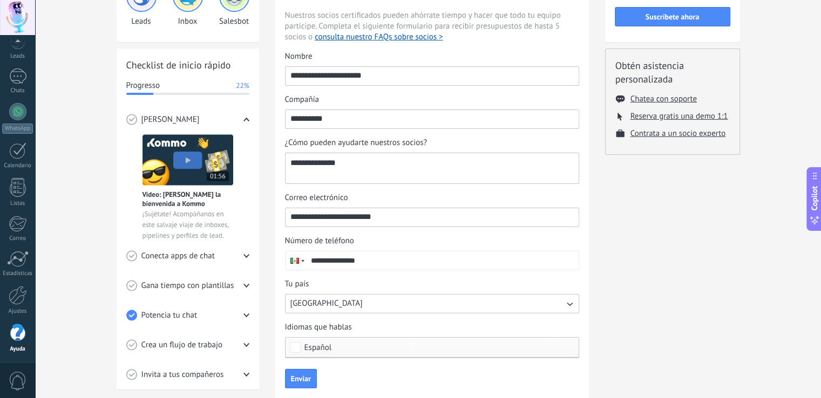
type input "**********"
click at [424, 158] on textarea "**********" at bounding box center [431, 168] width 291 height 30
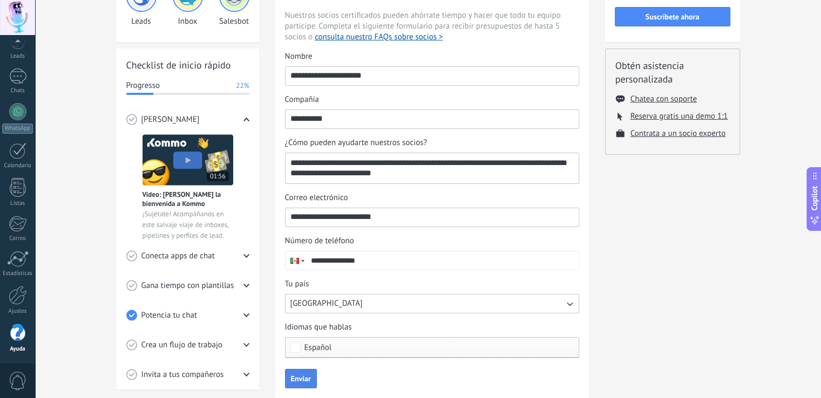
type textarea "**********"
click at [309, 372] on button "Enviar" at bounding box center [301, 378] width 32 height 19
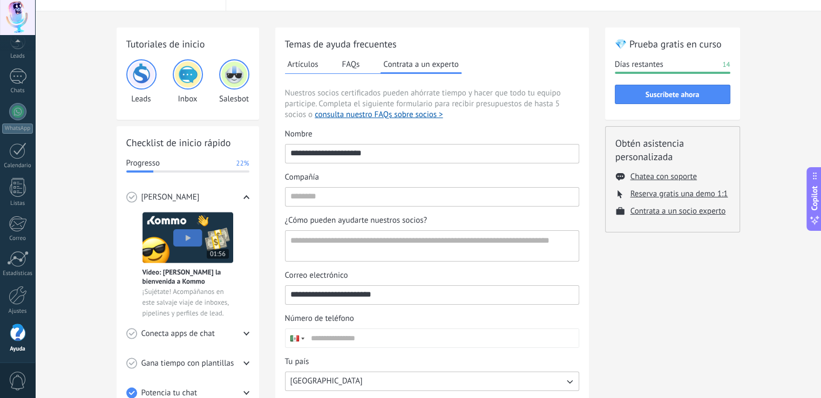
scroll to position [0, 0]
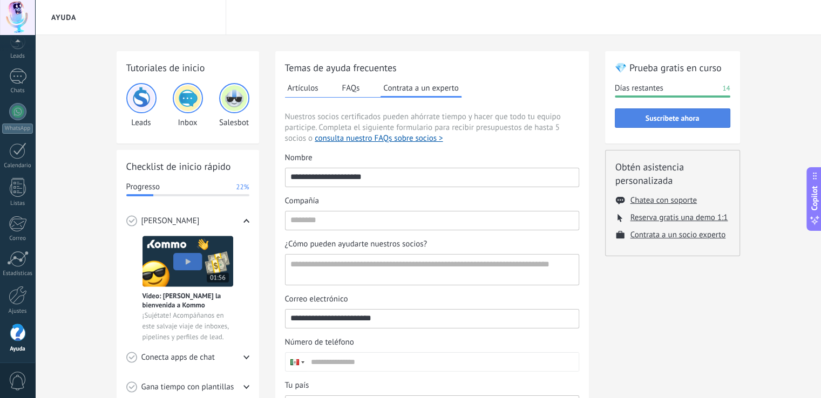
click at [684, 119] on span "Suscríbete ahora" at bounding box center [673, 118] width 54 height 8
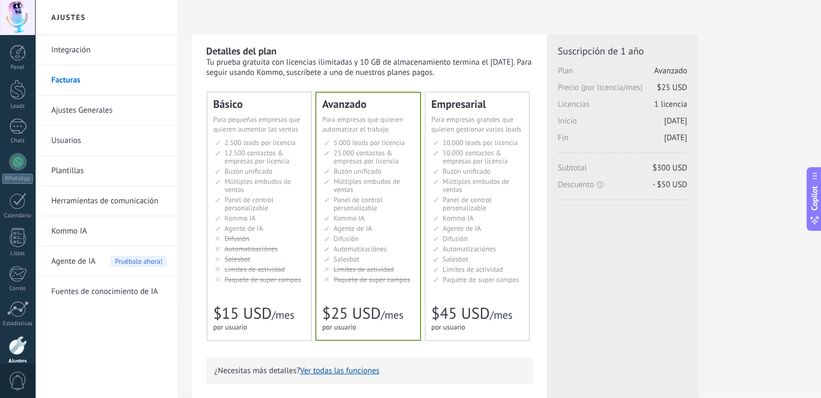
click at [98, 115] on link "Ajustes Generales" at bounding box center [108, 111] width 115 height 30
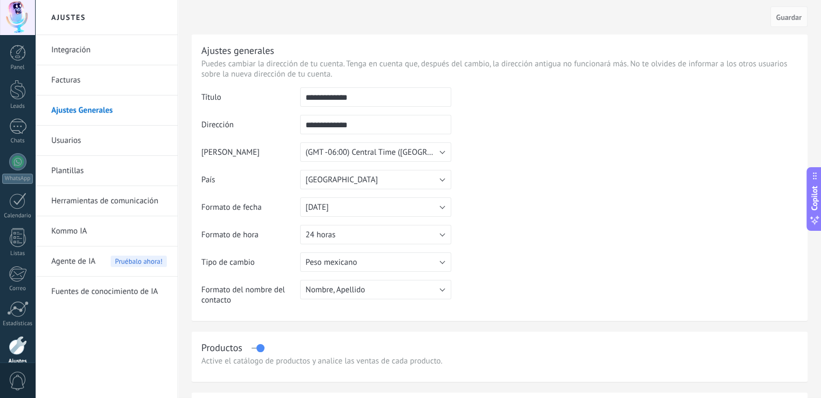
click at [60, 140] on link "Usuarios" at bounding box center [108, 141] width 115 height 30
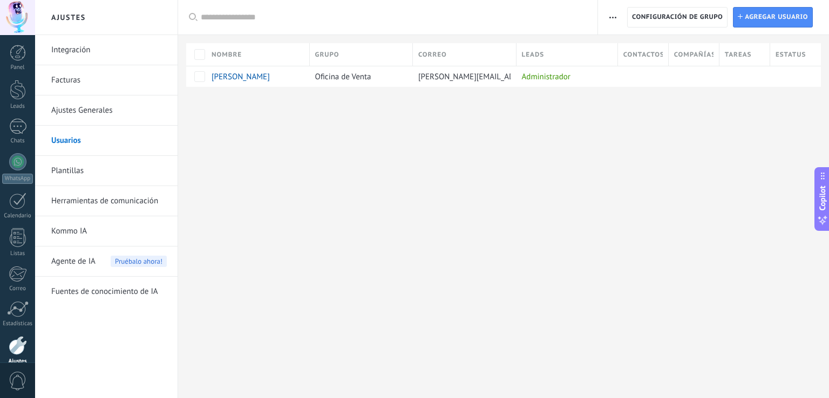
click at [58, 172] on link "Plantillas" at bounding box center [108, 171] width 115 height 30
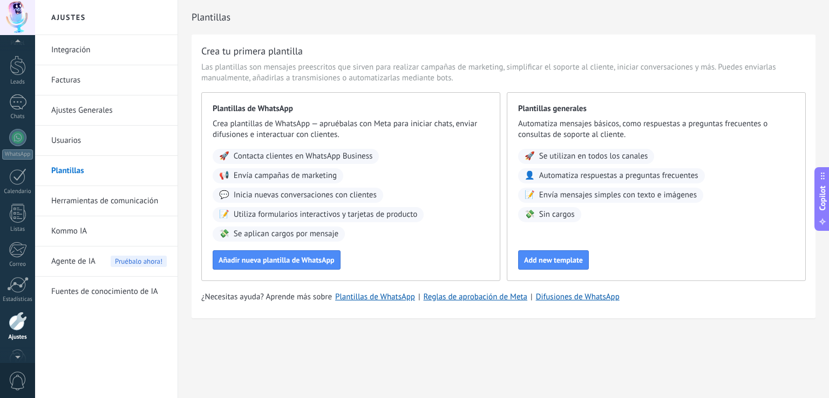
scroll to position [21, 0]
click at [8, 74] on link "Leads" at bounding box center [17, 74] width 35 height 30
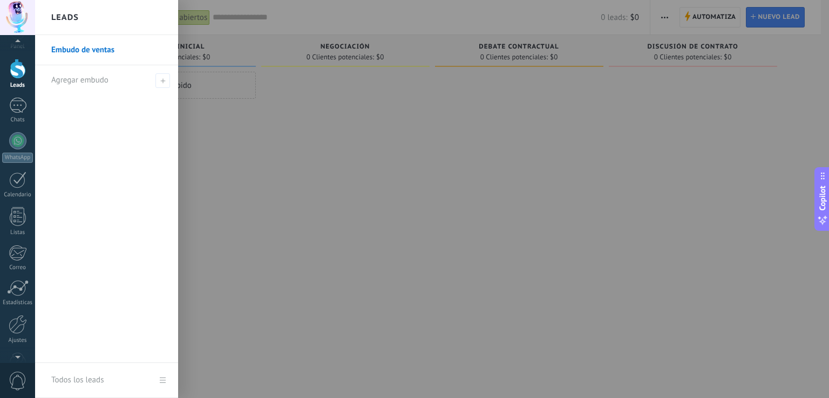
click at [103, 56] on link "Embudo de ventas" at bounding box center [109, 50] width 116 height 30
click at [103, 56] on body ".abccls-1,.abccls-2{fill-rule:evenodd}.abccls-2{fill:#fff} .abfcls-1{fill:none}…" at bounding box center [414, 199] width 829 height 398
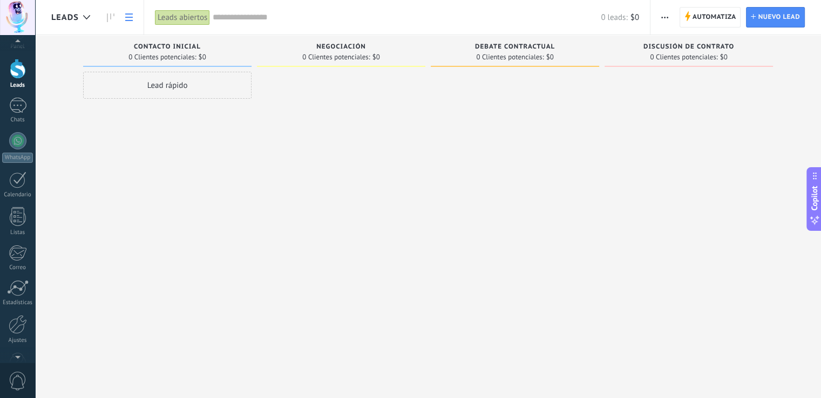
click at [132, 18] on icon at bounding box center [129, 17] width 8 height 8
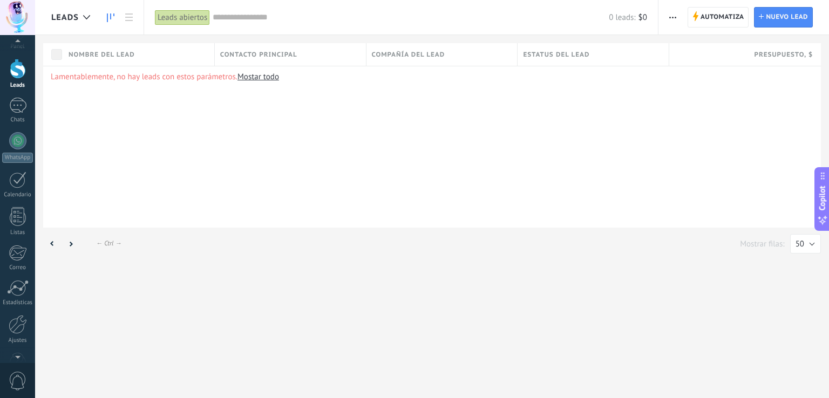
click at [113, 19] on icon at bounding box center [111, 17] width 8 height 9
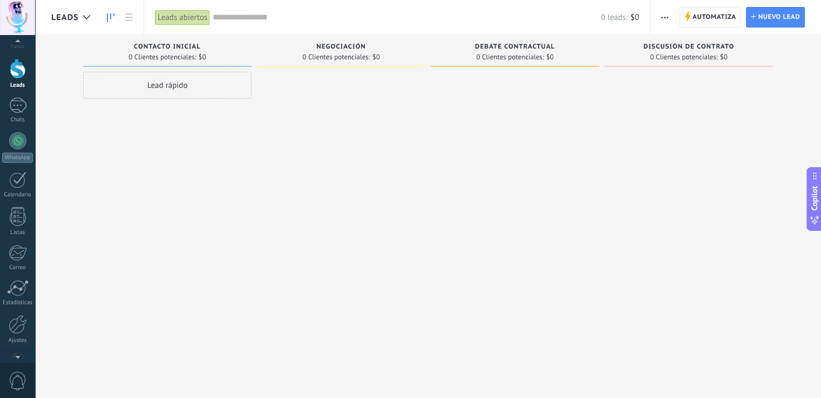
click at [661, 16] on button "button" at bounding box center [665, 17] width 16 height 21
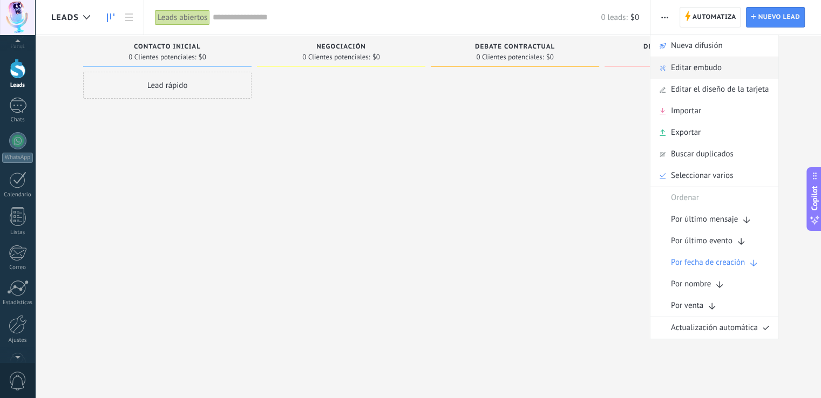
click at [679, 63] on span "Editar embudo" at bounding box center [696, 68] width 51 height 22
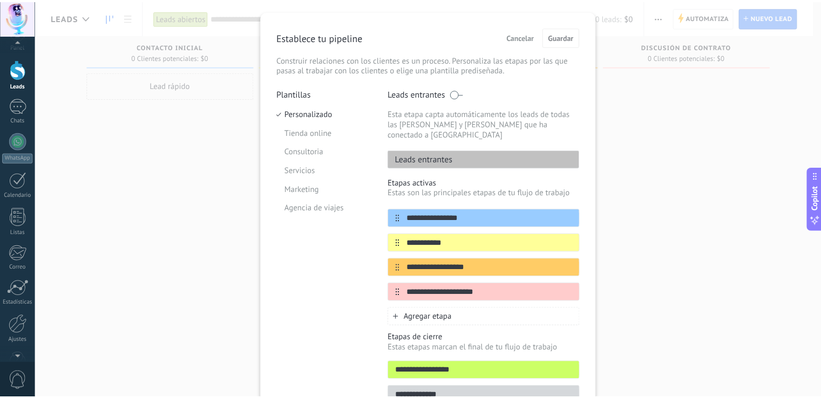
scroll to position [23, 0]
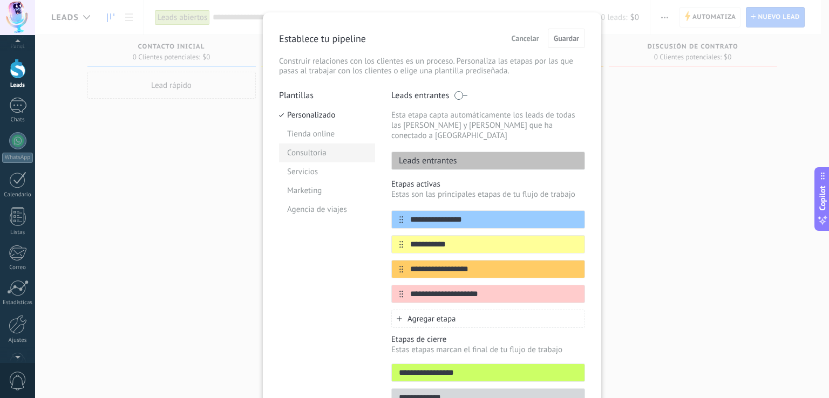
click at [303, 157] on li "Consultoria" at bounding box center [327, 153] width 96 height 19
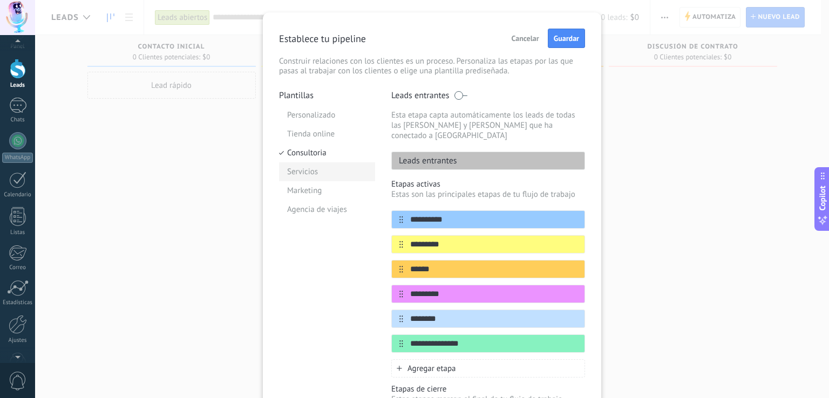
click at [301, 173] on li "Servicios" at bounding box center [327, 171] width 96 height 19
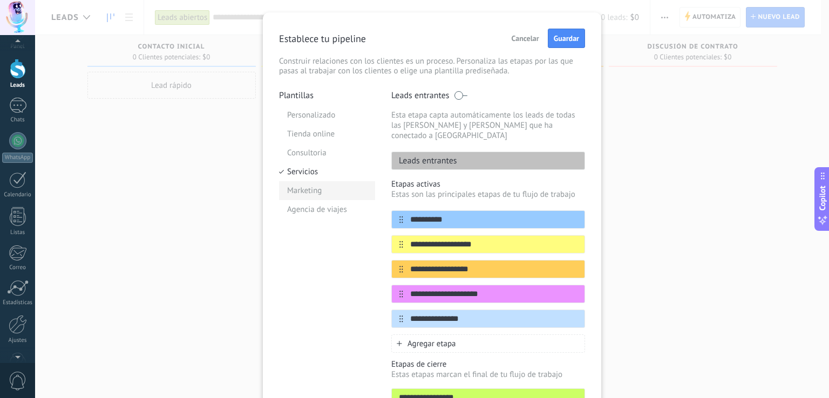
click at [302, 194] on li "Marketing" at bounding box center [327, 190] width 96 height 19
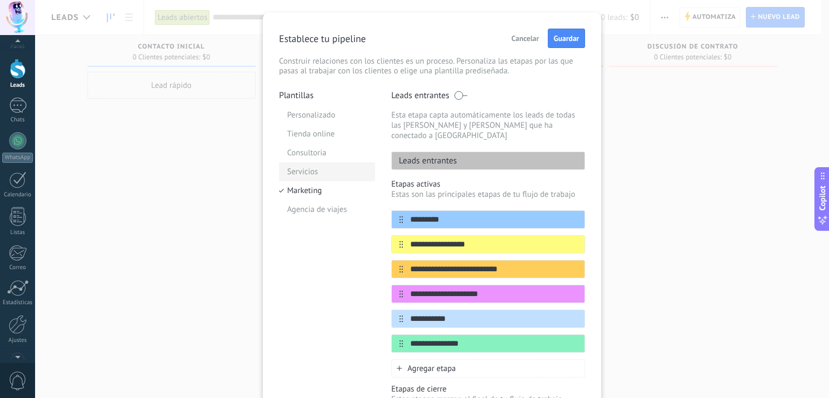
click at [306, 174] on li "Servicios" at bounding box center [327, 171] width 96 height 19
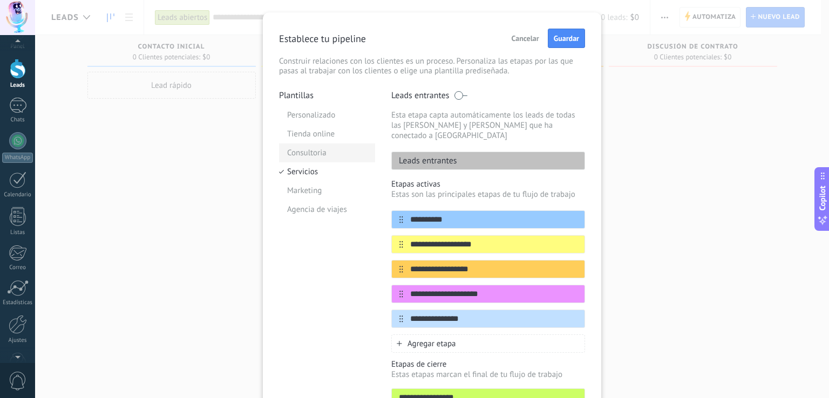
click at [313, 157] on li "Consultoria" at bounding box center [327, 153] width 96 height 19
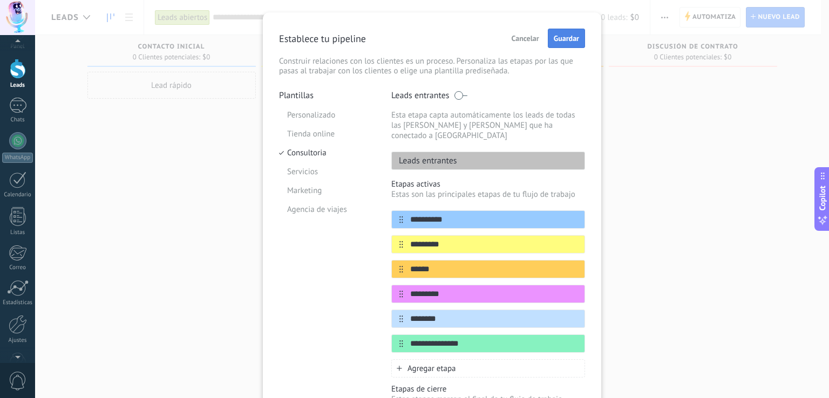
click at [575, 42] on span "Guardar" at bounding box center [566, 39] width 25 height 8
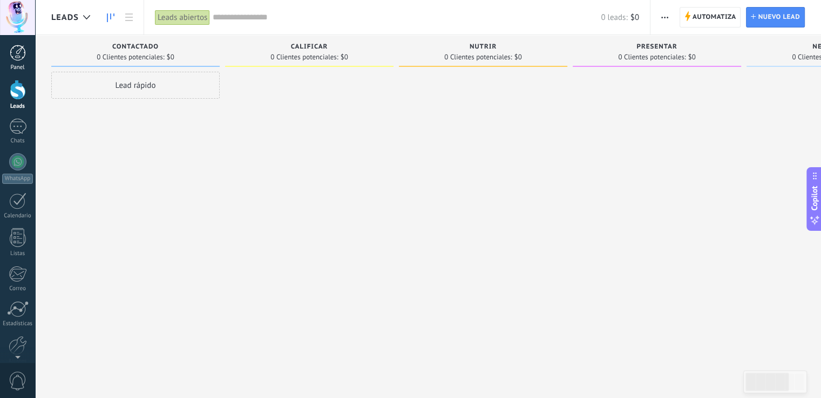
click at [18, 52] on div at bounding box center [18, 53] width 16 height 16
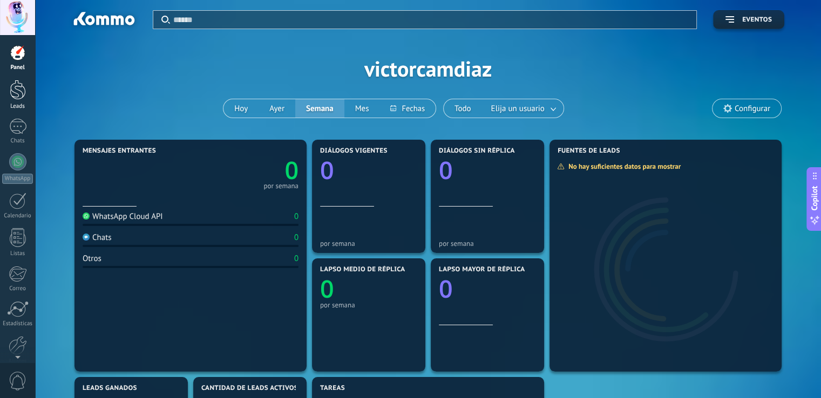
click at [18, 90] on div at bounding box center [18, 90] width 16 height 20
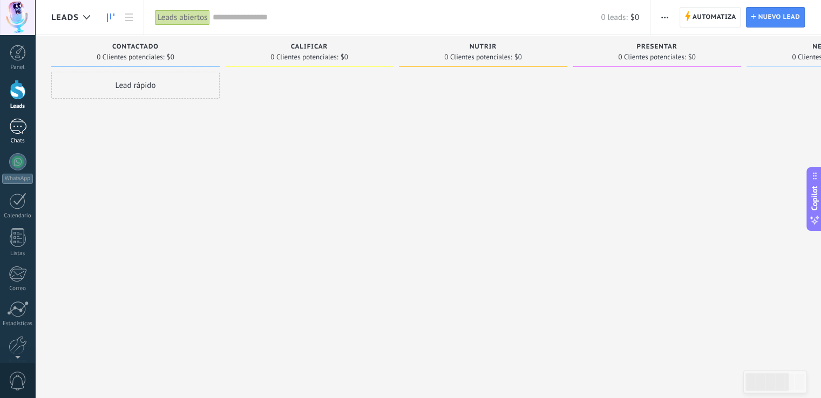
click at [19, 125] on div at bounding box center [17, 127] width 17 height 16
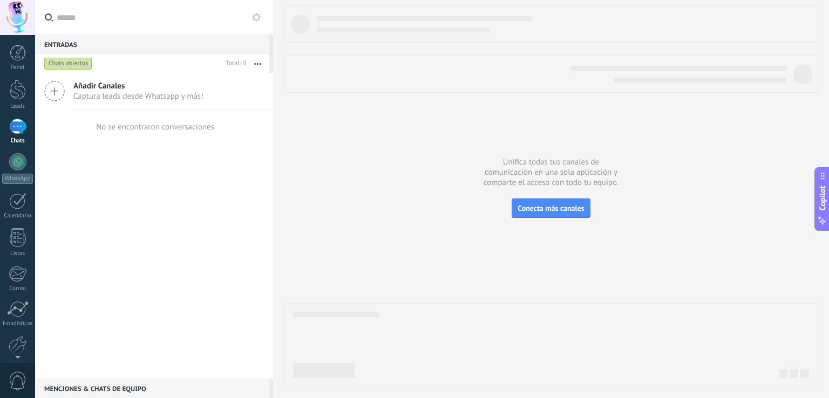
click at [76, 93] on span "Captura leads desde Whatsapp y más!" at bounding box center [138, 96] width 130 height 10
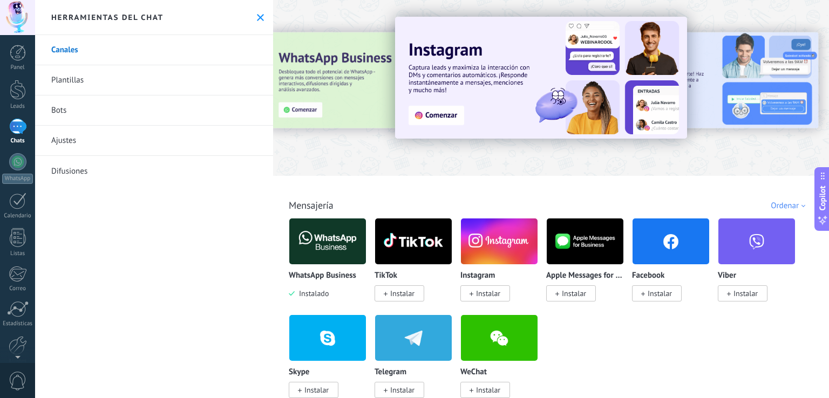
click at [60, 114] on link "Bots" at bounding box center [154, 111] width 238 height 30
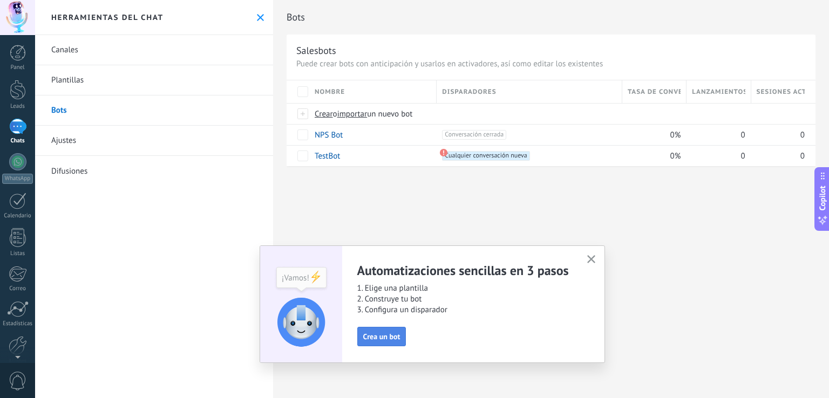
click at [389, 334] on span "Crea un bot" at bounding box center [381, 337] width 37 height 8
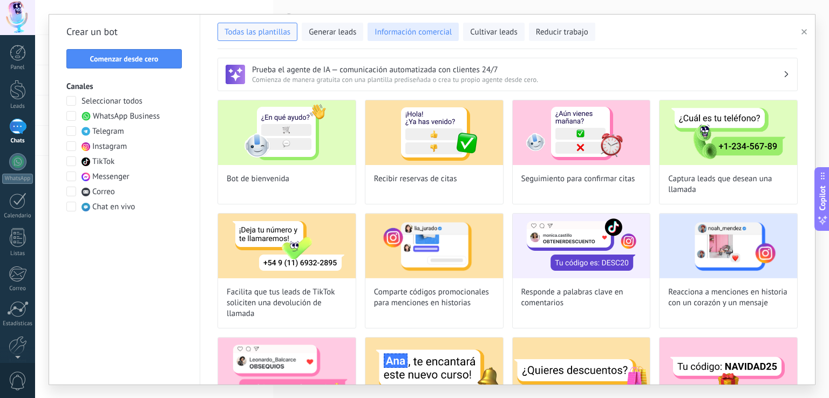
click at [415, 35] on span "Información comercial" at bounding box center [413, 32] width 77 height 11
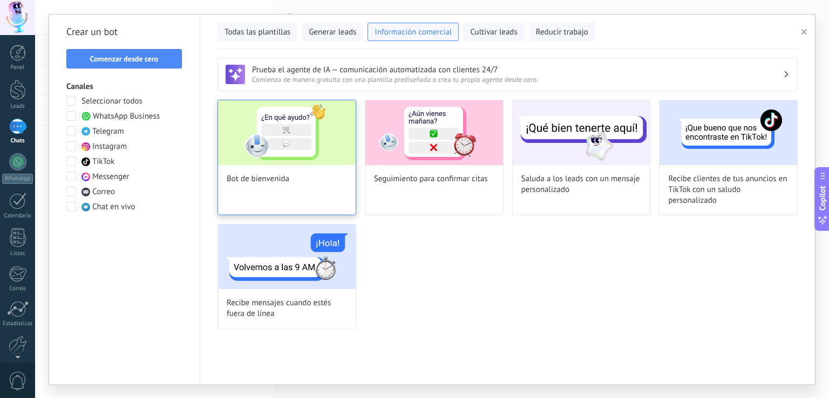
click at [296, 131] on img at bounding box center [287, 132] width 138 height 65
type input "**********"
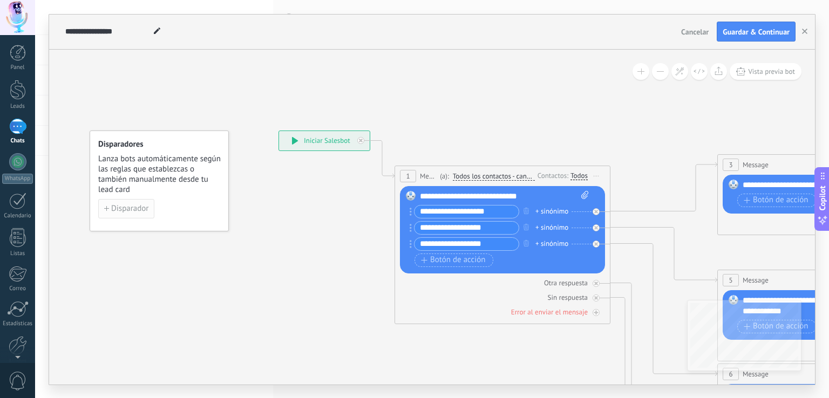
click at [142, 208] on span "Disparador" at bounding box center [129, 209] width 37 height 8
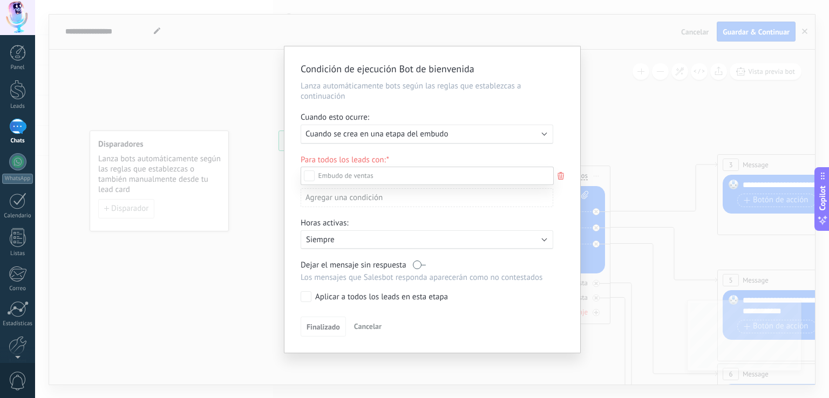
click at [412, 135] on div at bounding box center [432, 199] width 794 height 398
click at [412, 135] on span "Cuando se crea en una etapa del embudo" at bounding box center [376, 134] width 142 height 10
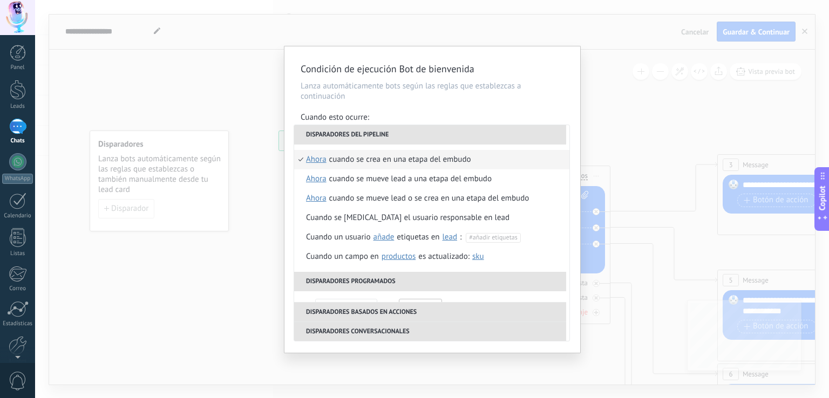
click at [412, 135] on li "Disparadores del pipeline" at bounding box center [430, 134] width 272 height 19
click at [242, 145] on div "Condición de ejecución Bot de bienvenida Lanza automáticamente bots según las r…" at bounding box center [432, 199] width 794 height 398
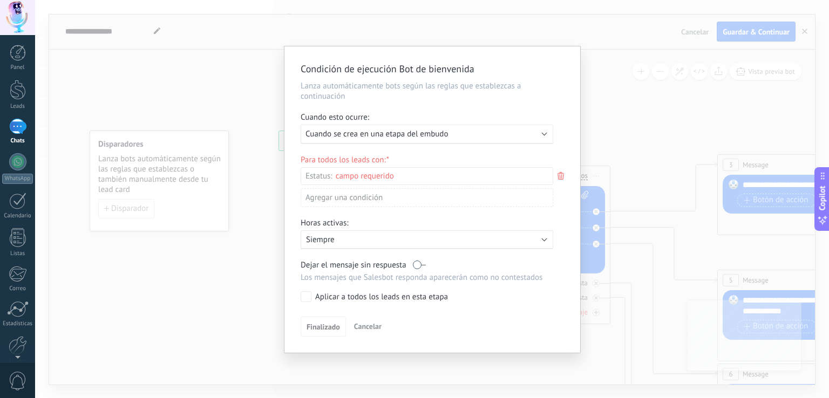
click at [371, 329] on span "Cancelar" at bounding box center [368, 327] width 28 height 10
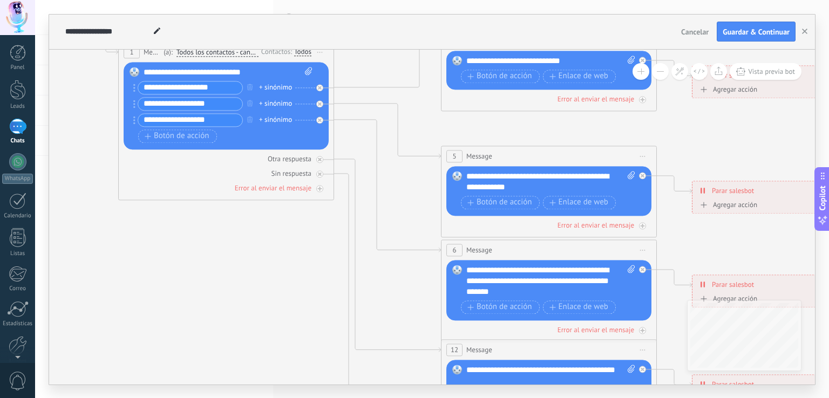
drag, startPoint x: 526, startPoint y: 344, endPoint x: 250, endPoint y: 220, distance: 302.9
click at [250, 220] on icon at bounding box center [573, 282] width 1682 height 1090
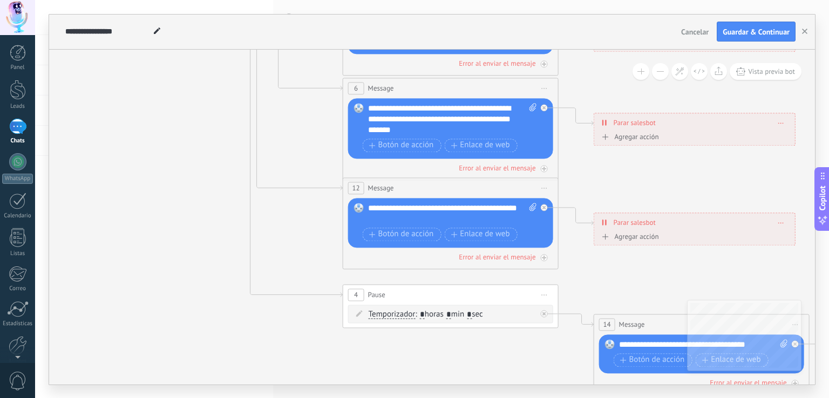
drag, startPoint x: 280, startPoint y: 272, endPoint x: 179, endPoint y: 103, distance: 196.8
click at [179, 103] on icon at bounding box center [475, 120] width 1682 height 1090
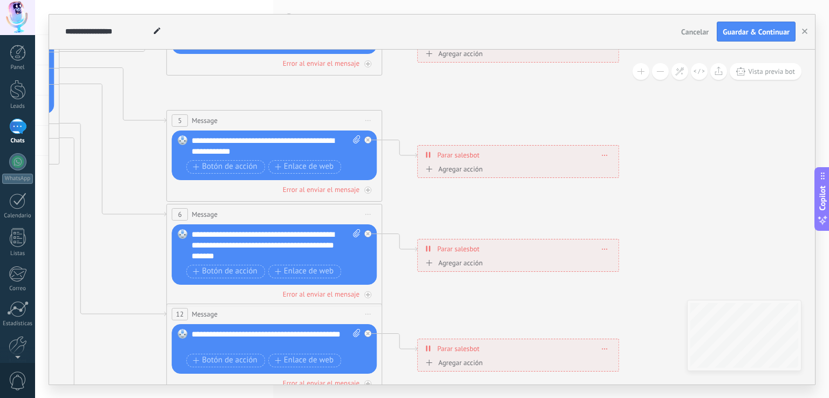
drag, startPoint x: 676, startPoint y: 254, endPoint x: 503, endPoint y: 387, distance: 218.6
click at [503, 387] on div "**********" at bounding box center [432, 199] width 794 height 398
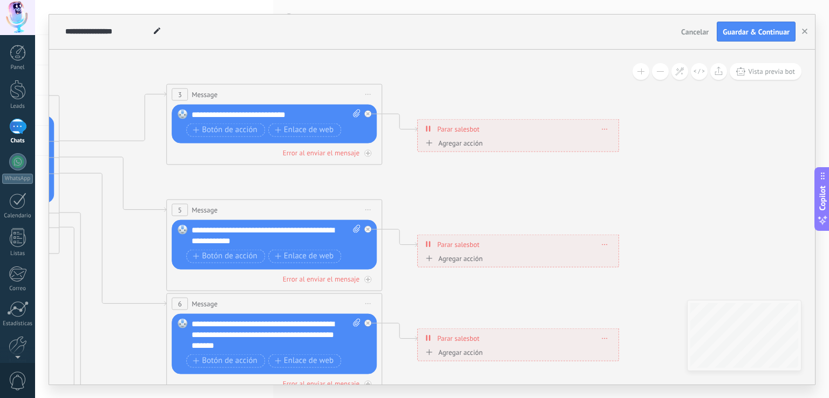
drag, startPoint x: 684, startPoint y: 176, endPoint x: 684, endPoint y: 265, distance: 89.1
click at [684, 265] on icon at bounding box center [299, 335] width 1682 height 1090
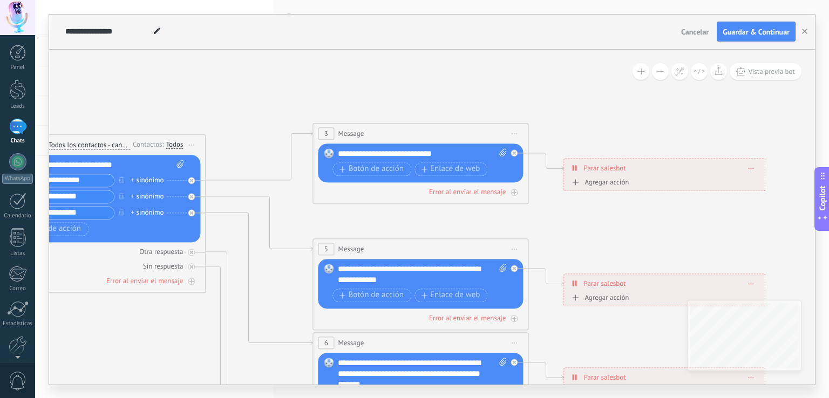
drag, startPoint x: 648, startPoint y: 143, endPoint x: 794, endPoint y: 182, distance: 151.5
click at [794, 182] on icon at bounding box center [445, 374] width 1682 height 1090
click at [682, 73] on use at bounding box center [680, 71] width 8 height 8
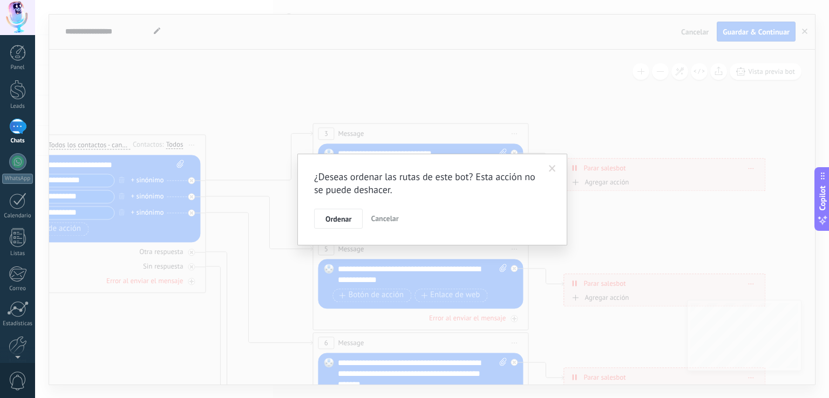
click at [553, 170] on span at bounding box center [552, 169] width 7 height 8
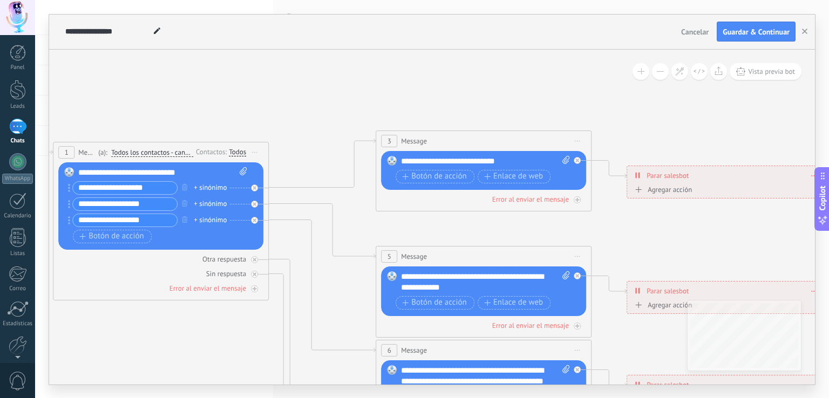
drag, startPoint x: 352, startPoint y: 80, endPoint x: 415, endPoint y: 88, distance: 63.6
click at [415, 88] on icon at bounding box center [508, 382] width 1682 height 1090
click at [421, 179] on span "Botón de acción" at bounding box center [434, 176] width 65 height 9
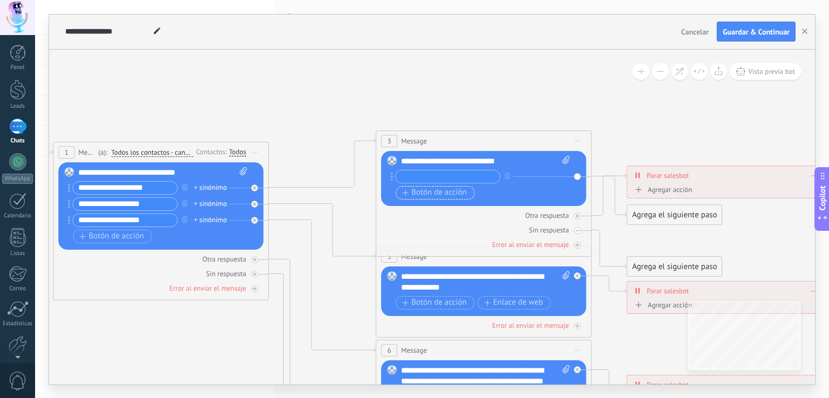
click at [421, 195] on span "Botón de acción" at bounding box center [434, 192] width 65 height 9
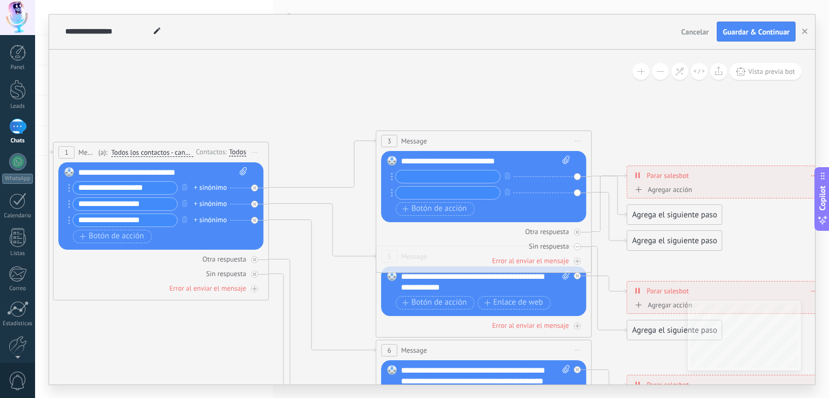
click at [460, 178] on input "text" at bounding box center [448, 177] width 104 height 12
type input "*"
click at [389, 175] on div "Reemplazar Quitar Convertir a mensaje de voz Arrastre la imagen aquí para adjun…" at bounding box center [483, 186] width 205 height 71
click at [662, 208] on div "Agrega el siguiente paso" at bounding box center [674, 215] width 94 height 18
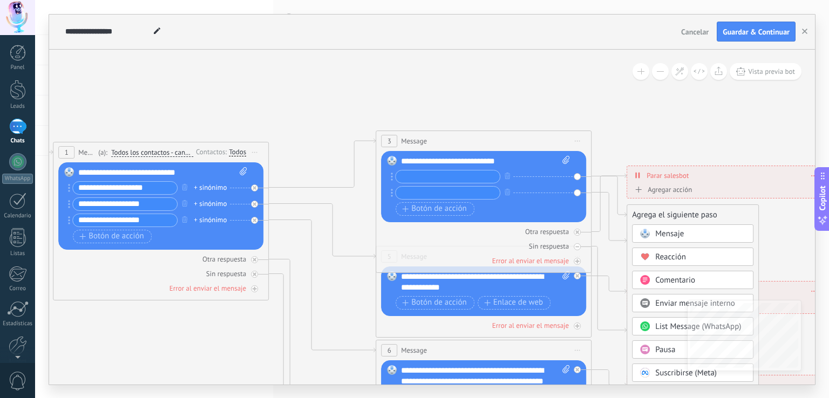
click at [662, 208] on div "Agrega el siguiente paso" at bounding box center [692, 215] width 131 height 18
click at [626, 134] on icon at bounding box center [508, 359] width 1682 height 1044
